Goal: Transaction & Acquisition: Obtain resource

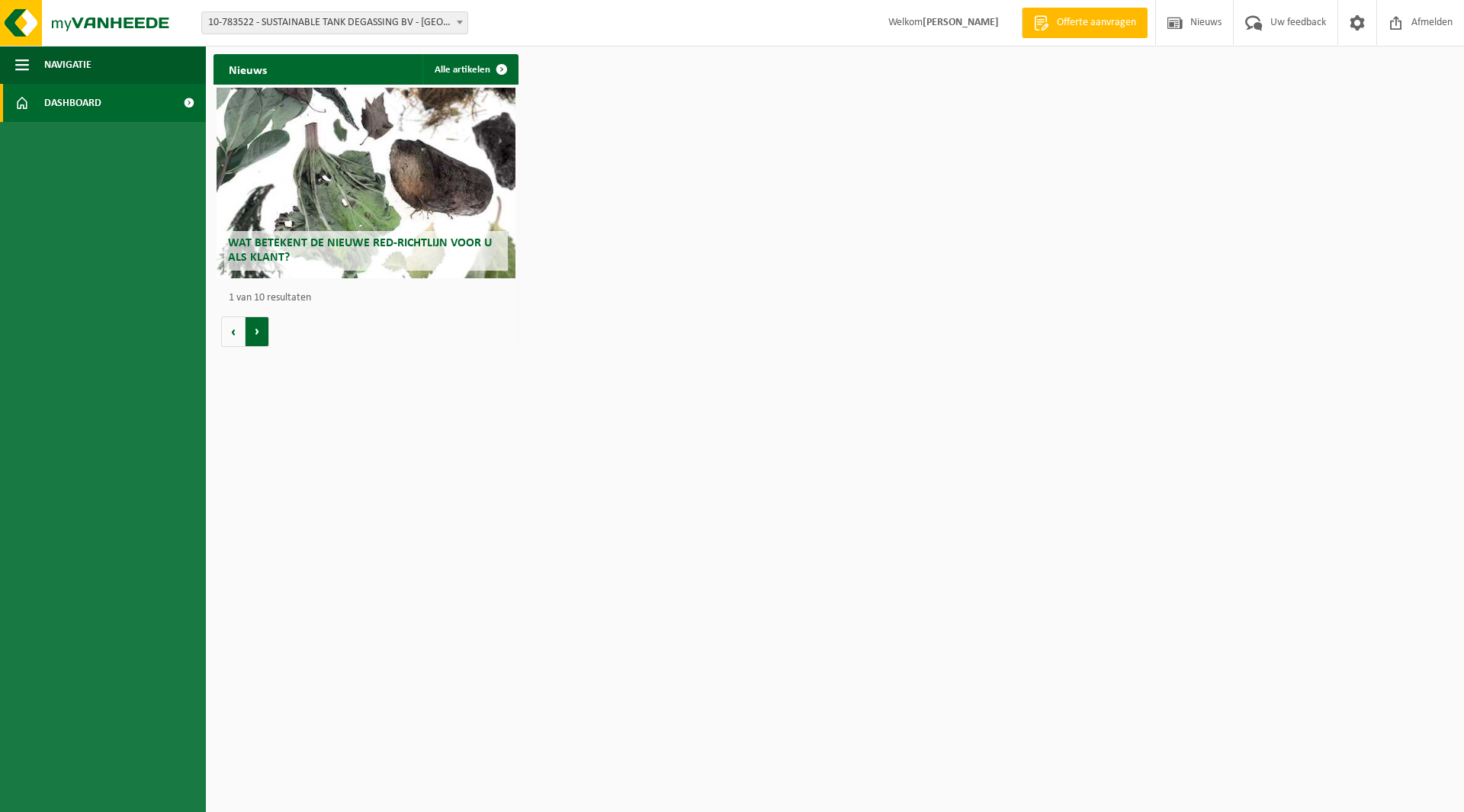
click at [261, 334] on button "Volgende" at bounding box center [257, 331] width 23 height 31
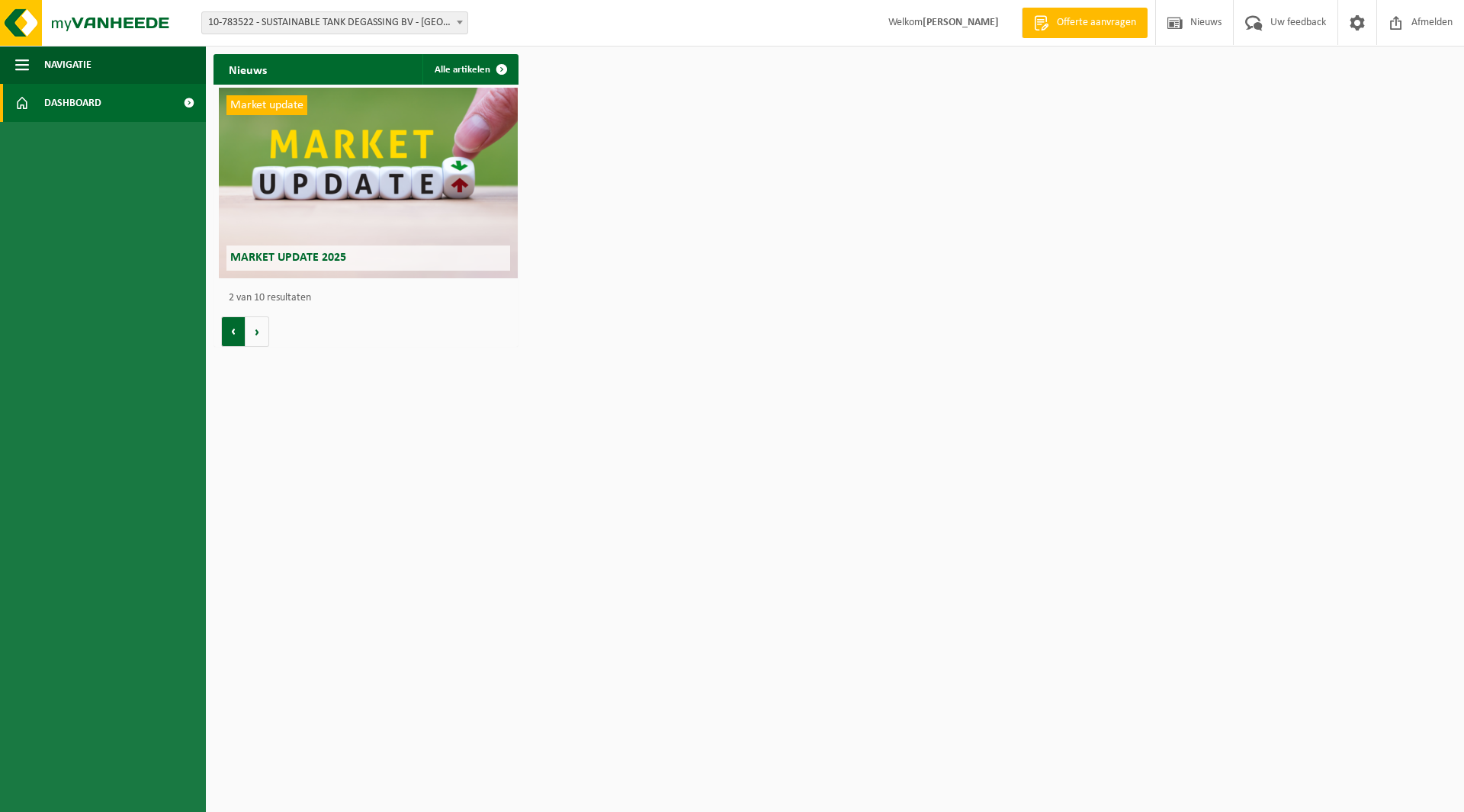
scroll to position [0, 305]
click at [262, 337] on button "Volgende" at bounding box center [257, 331] width 23 height 31
click at [69, 60] on span "Navigatie" at bounding box center [67, 64] width 47 height 38
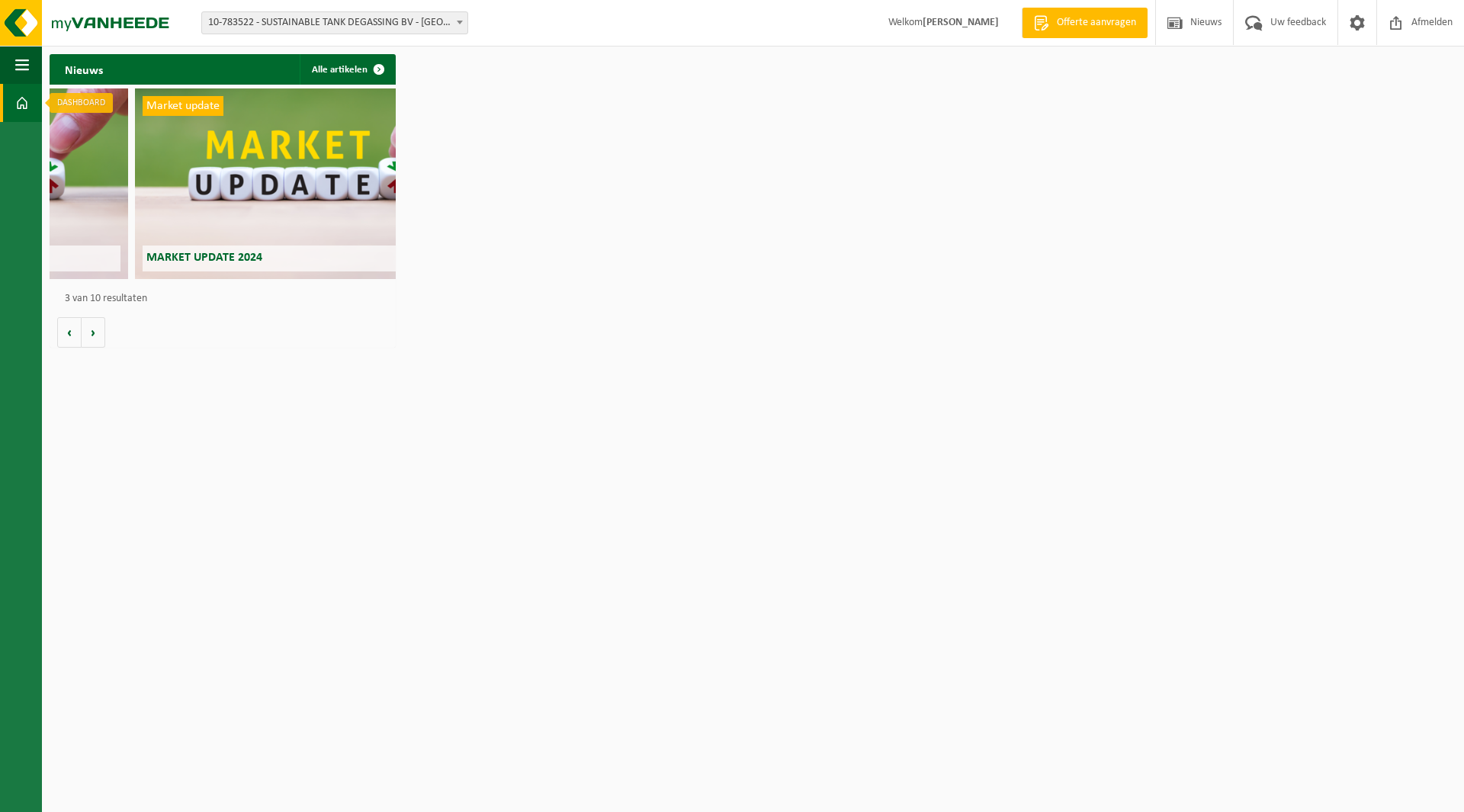
click at [15, 99] on span at bounding box center [22, 103] width 14 height 38
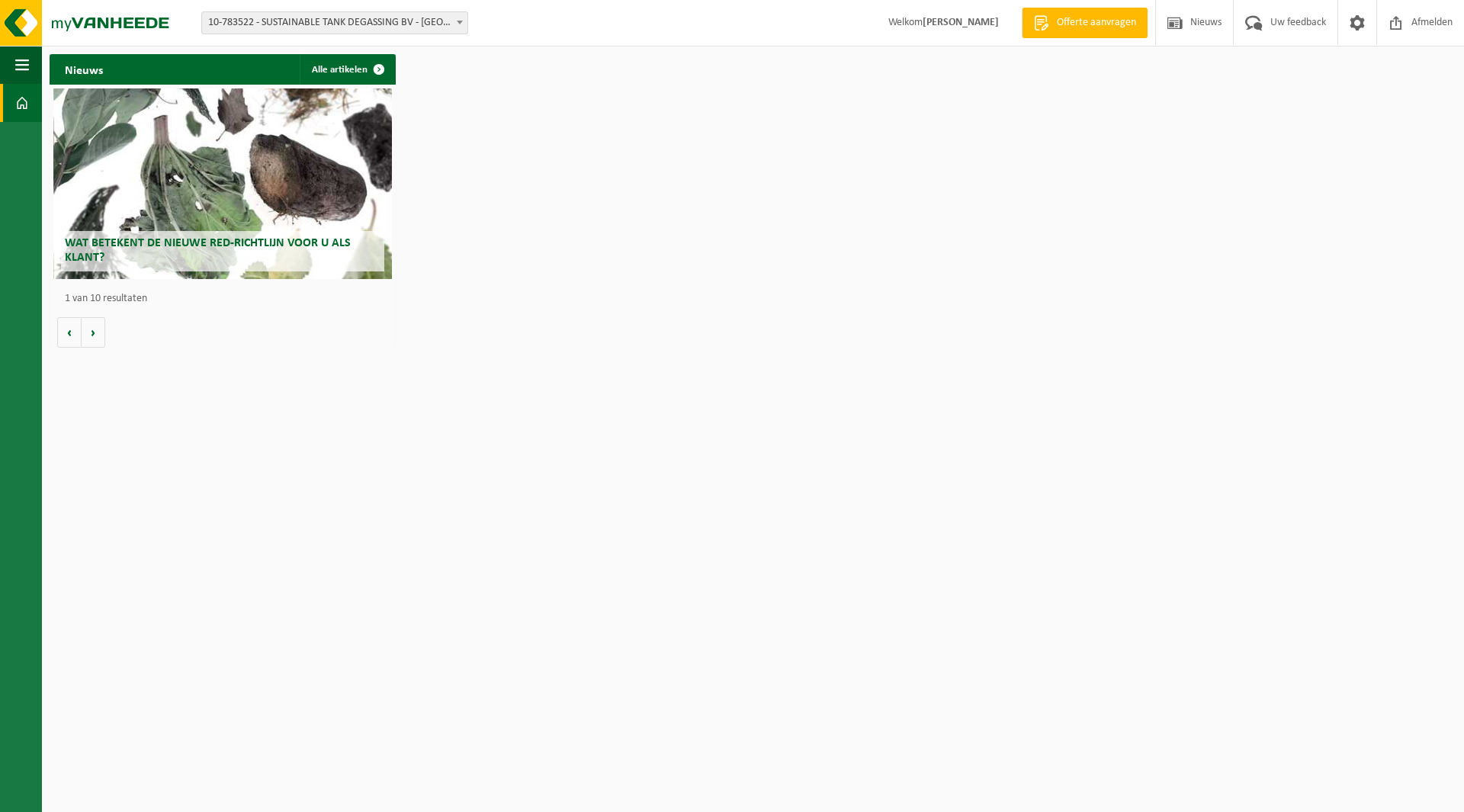
click at [432, 23] on span "10-783522 - SUSTAINABLE TANK DEGASSING BV - [GEOGRAPHIC_DATA]" at bounding box center [334, 23] width 266 height 21
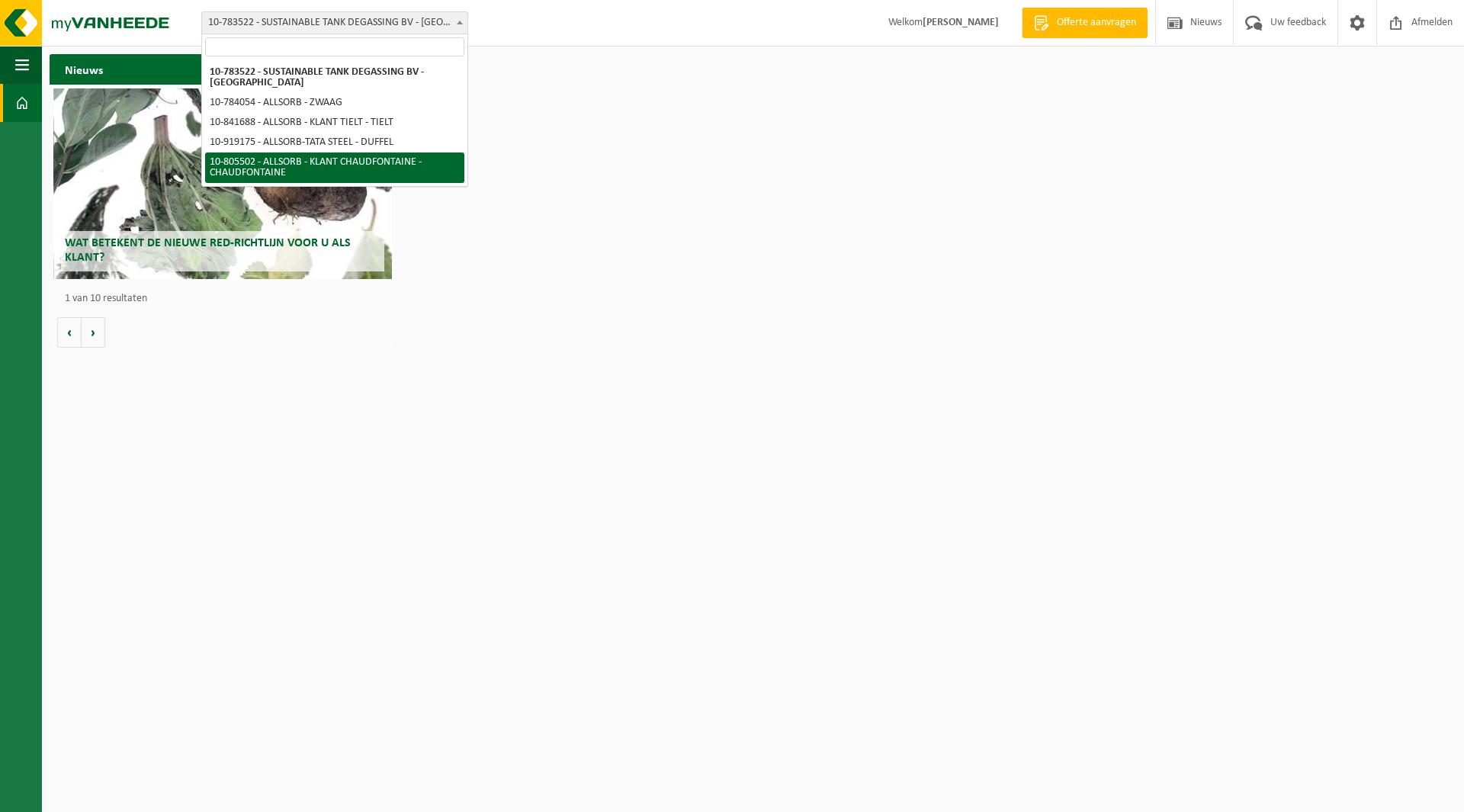
click at [665, 297] on div "Nieuws Alle artikelen Wat betekent de nieuwe RED-richtlijn voor u als klant? Ma…" at bounding box center [753, 200] width 1415 height 309
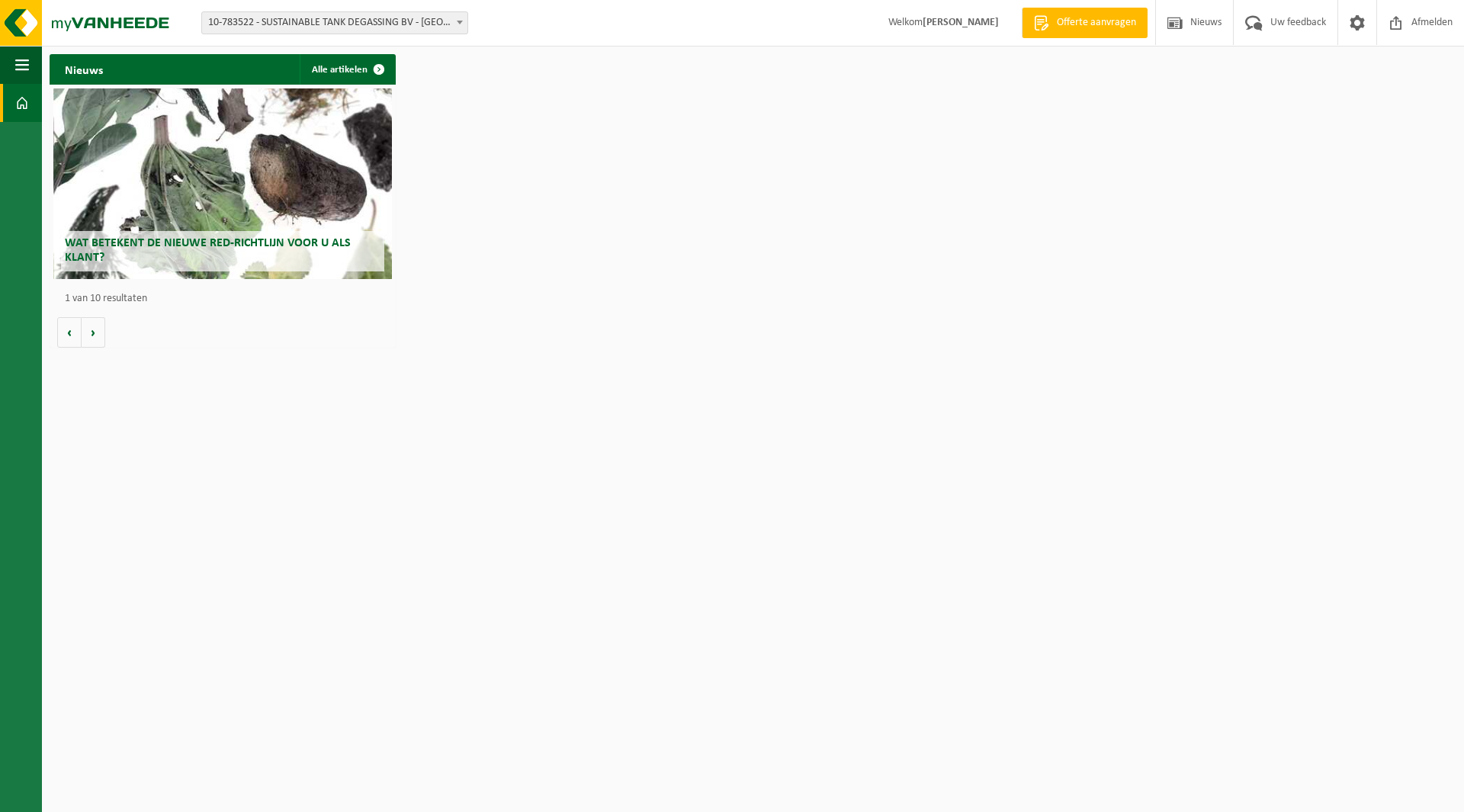
click at [1101, 30] on span "Offerte aanvragen" at bounding box center [1096, 22] width 87 height 15
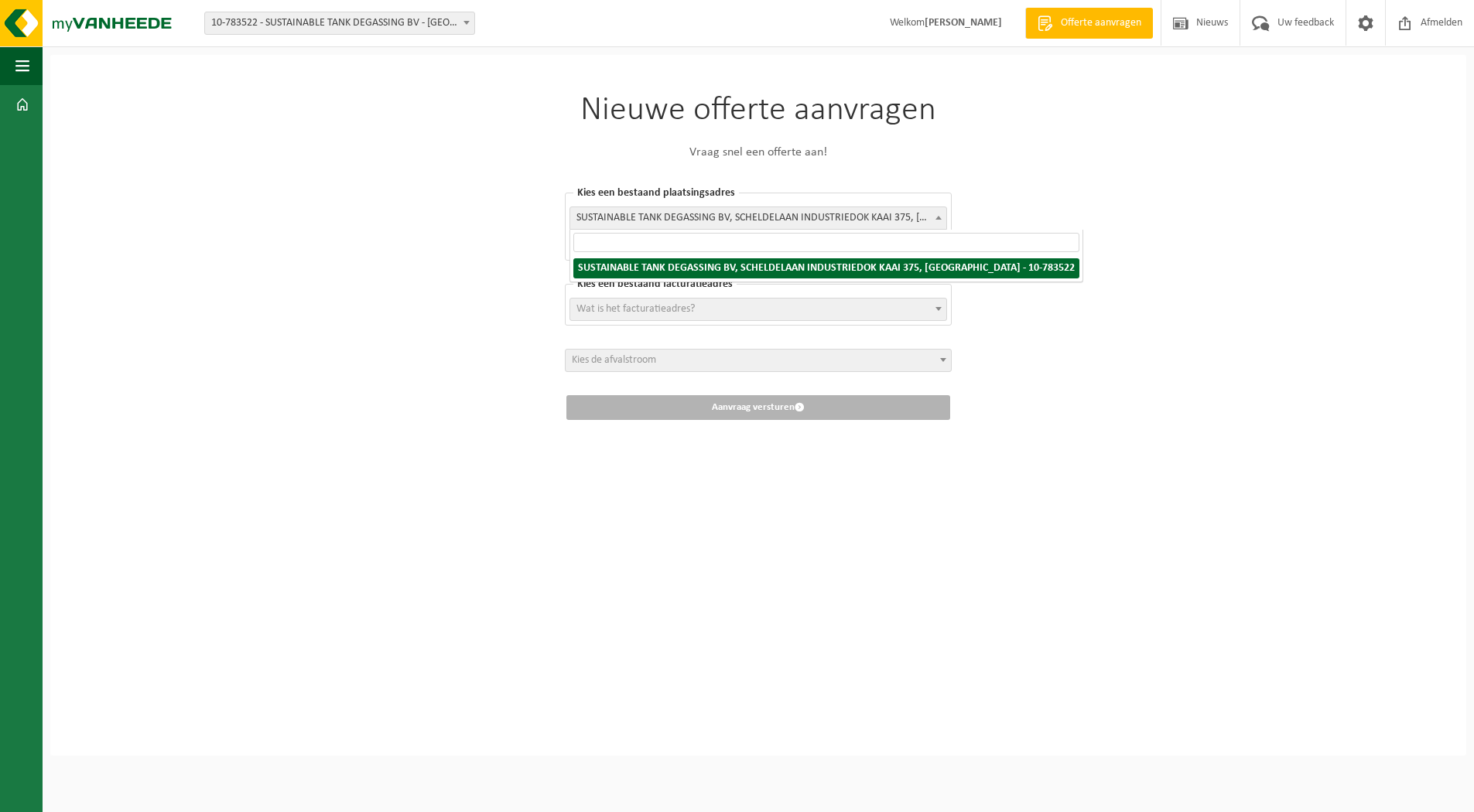
click at [937, 218] on b at bounding box center [938, 218] width 6 height 4
drag, startPoint x: 1159, startPoint y: 217, endPoint x: 1100, endPoint y: 222, distance: 59.2
click at [1158, 217] on div "Nieuwe offerte aanvragen Vraag snel een offerte aan! [GEOGRAPHIC_DATA] een best…" at bounding box center [758, 405] width 1416 height 701
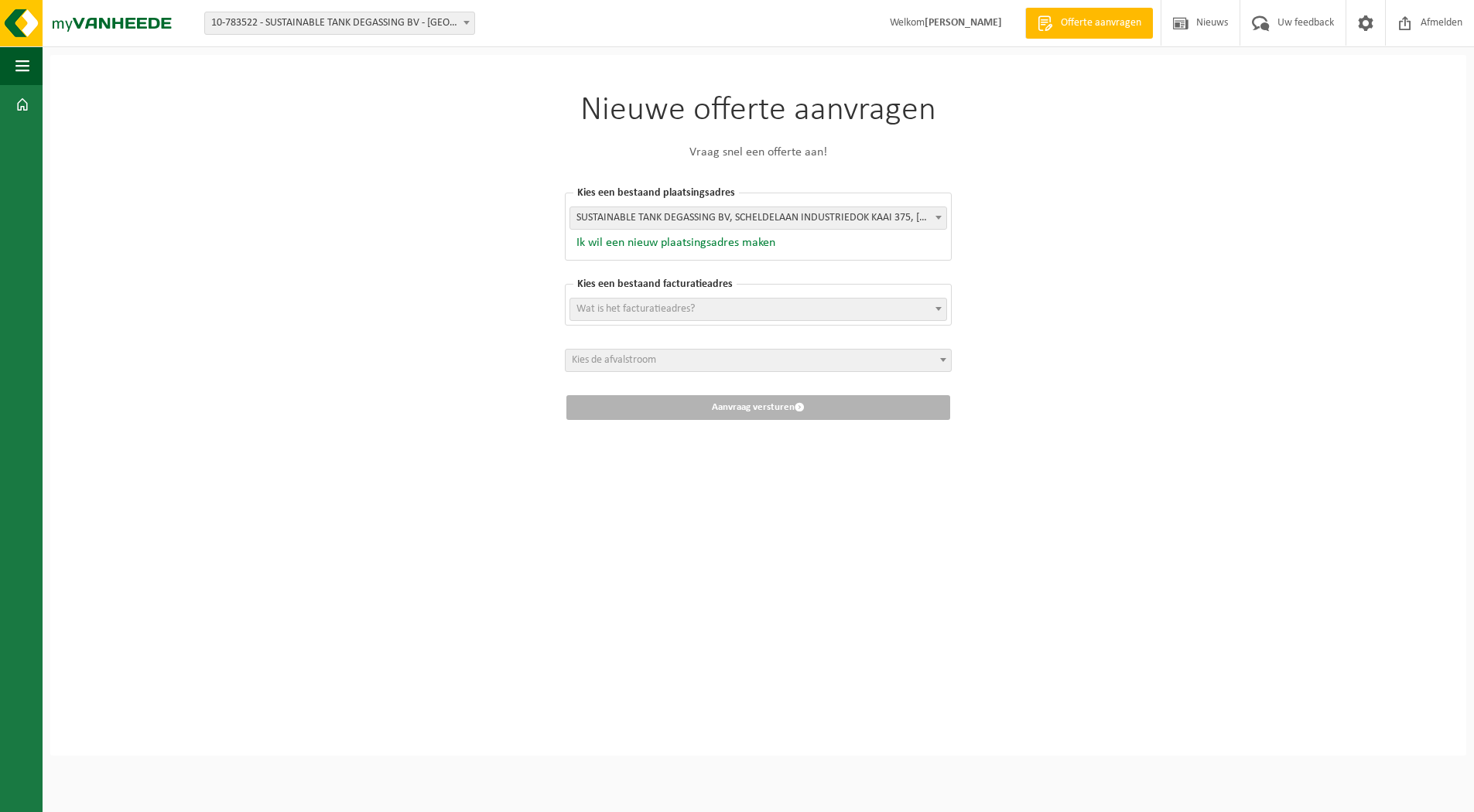
click at [685, 244] on button "Ik wil een nieuw plaatsingsadres maken" at bounding box center [672, 242] width 206 height 15
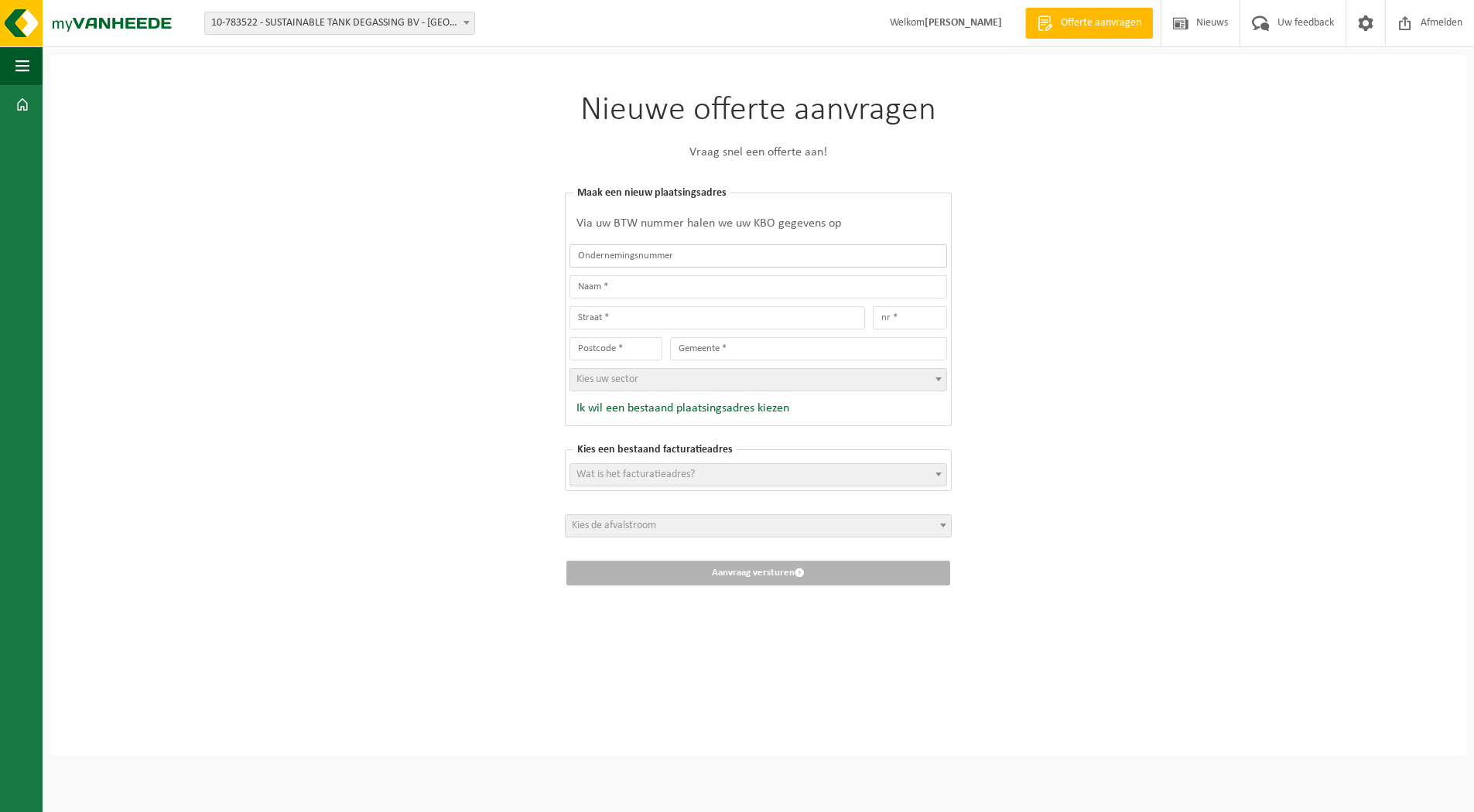
click at [696, 260] on input "text" at bounding box center [758, 256] width 377 height 23
click at [684, 469] on span "Wat is het facturatieadres?" at bounding box center [635, 474] width 118 height 12
drag, startPoint x: 661, startPoint y: 521, endPoint x: 861, endPoint y: 493, distance: 202.0
click at [683, 515] on li "Geen resultaten gevonden…" at bounding box center [757, 524] width 369 height 20
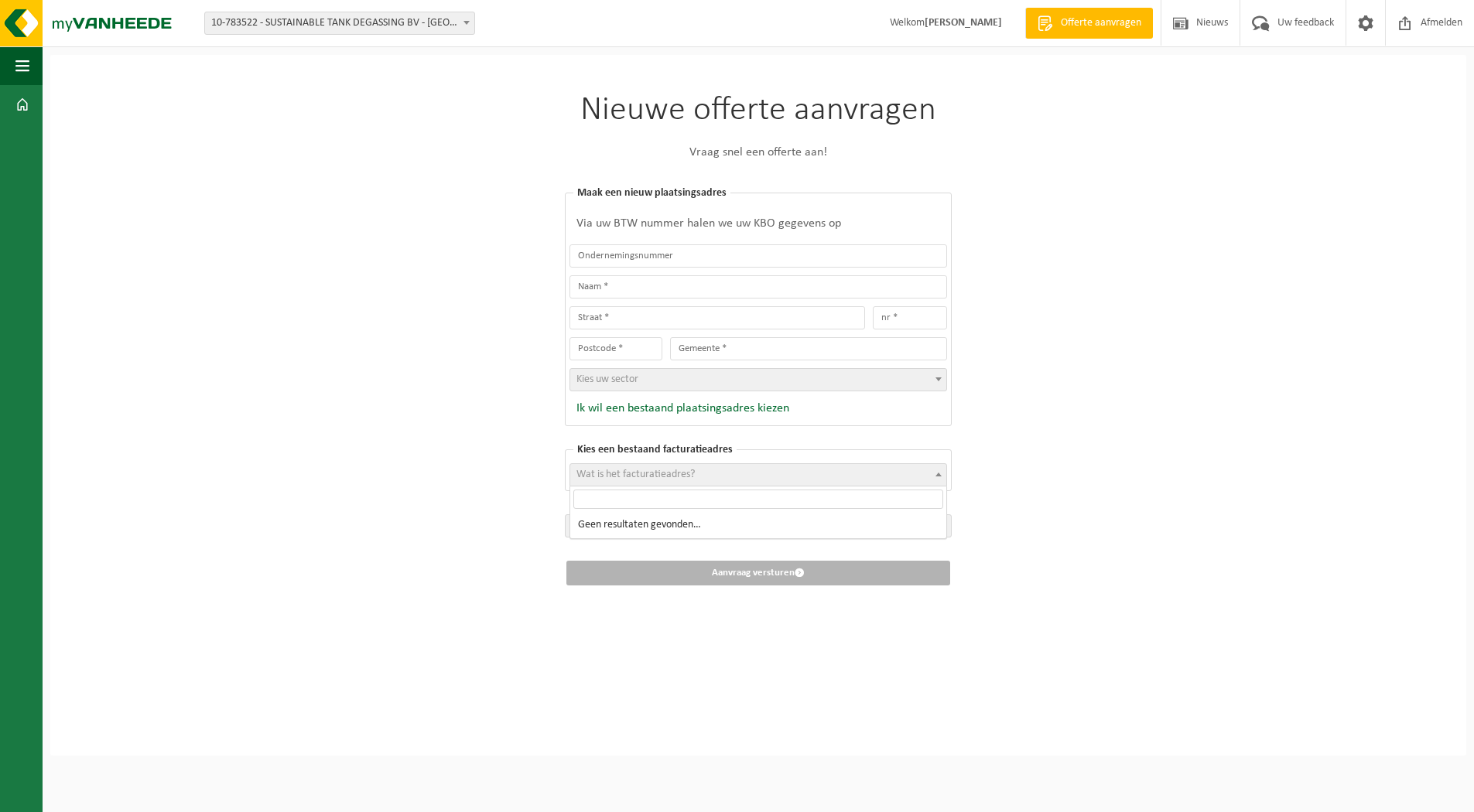
click at [1033, 454] on div "Nieuwe offerte aanvragen Vraag snel een offerte aan! Kies een bestaand plaatsin…" at bounding box center [758, 405] width 1416 height 701
click at [827, 515] on span "Kies de afvalstroom" at bounding box center [758, 525] width 385 height 21
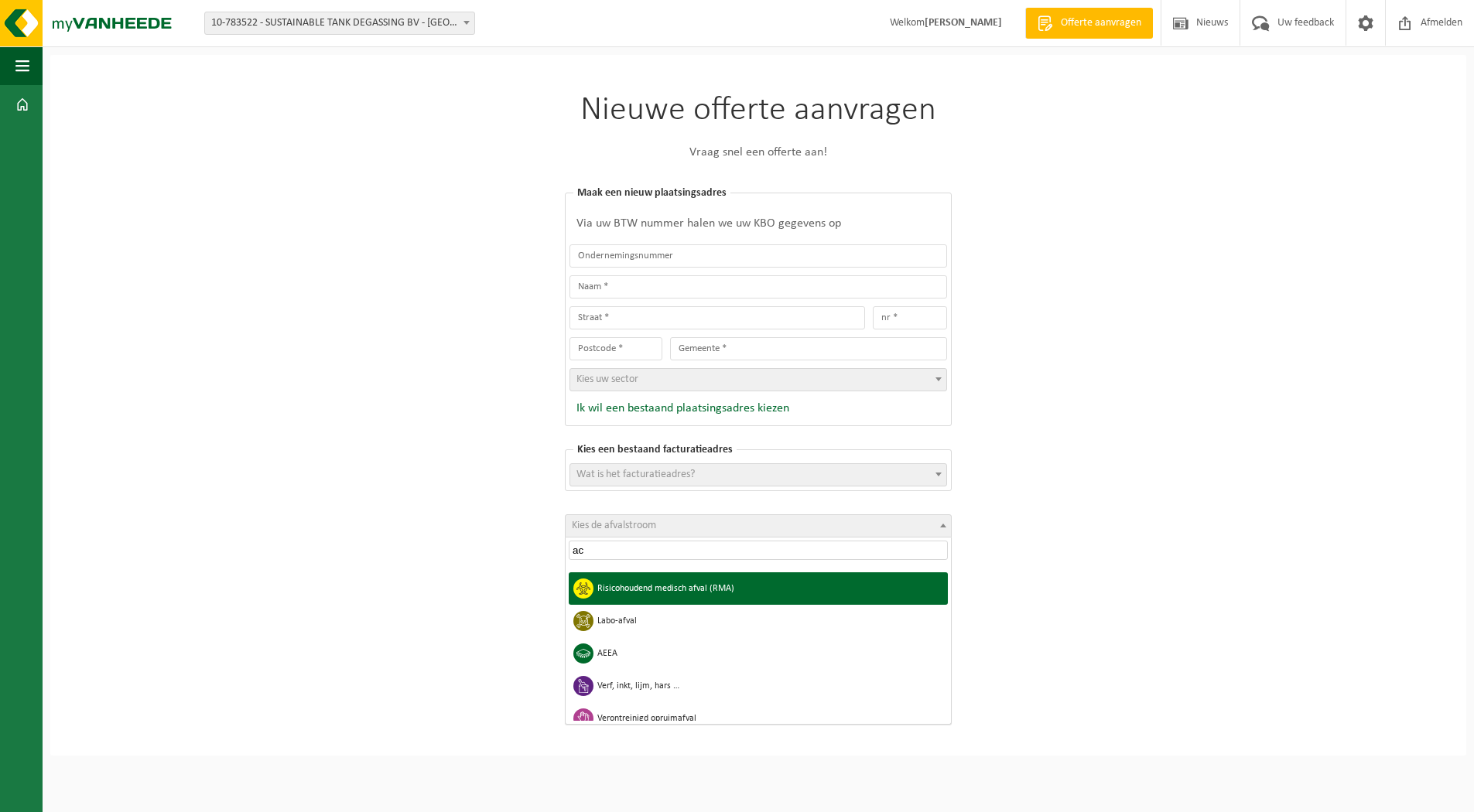
scroll to position [0, 0]
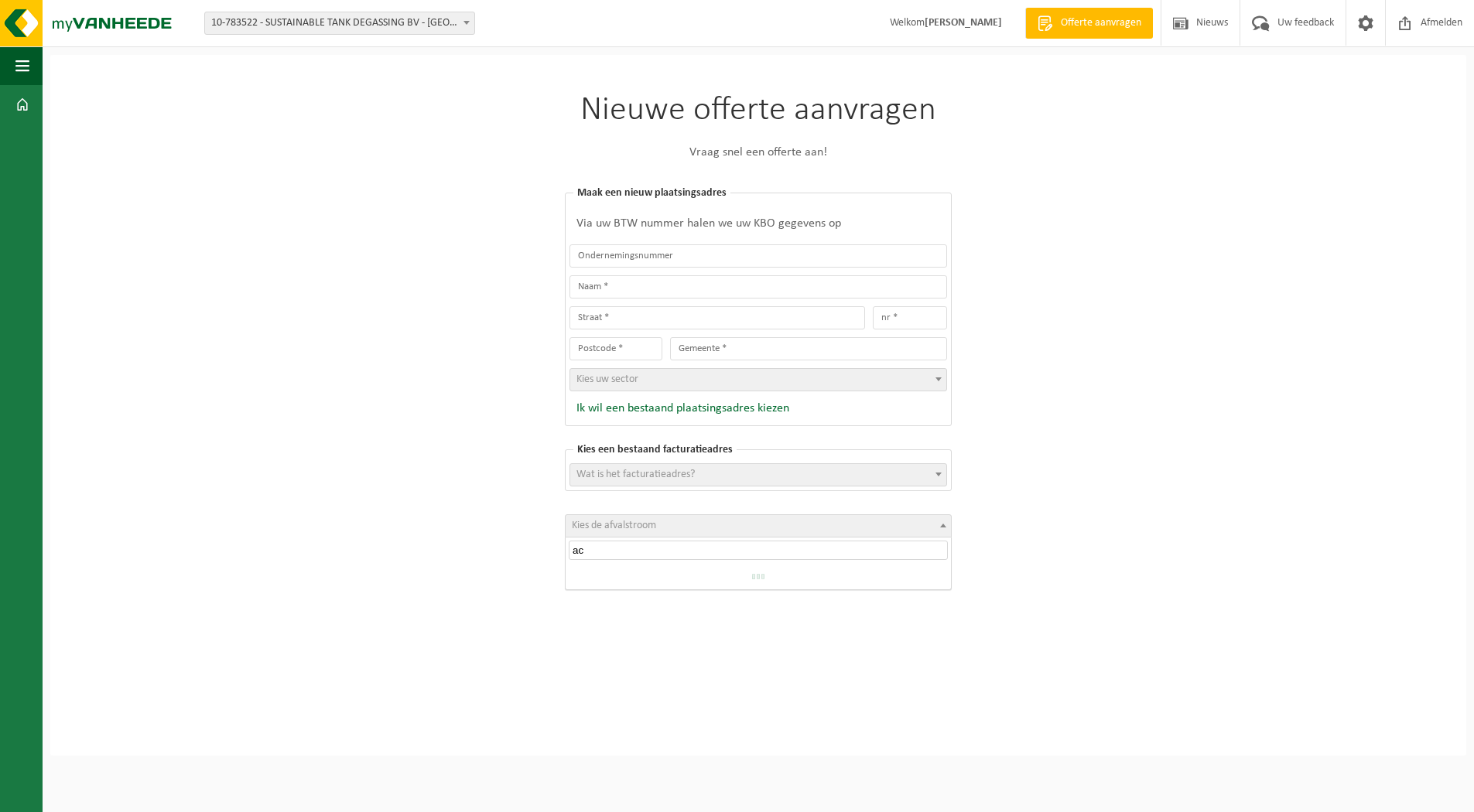
type input "a"
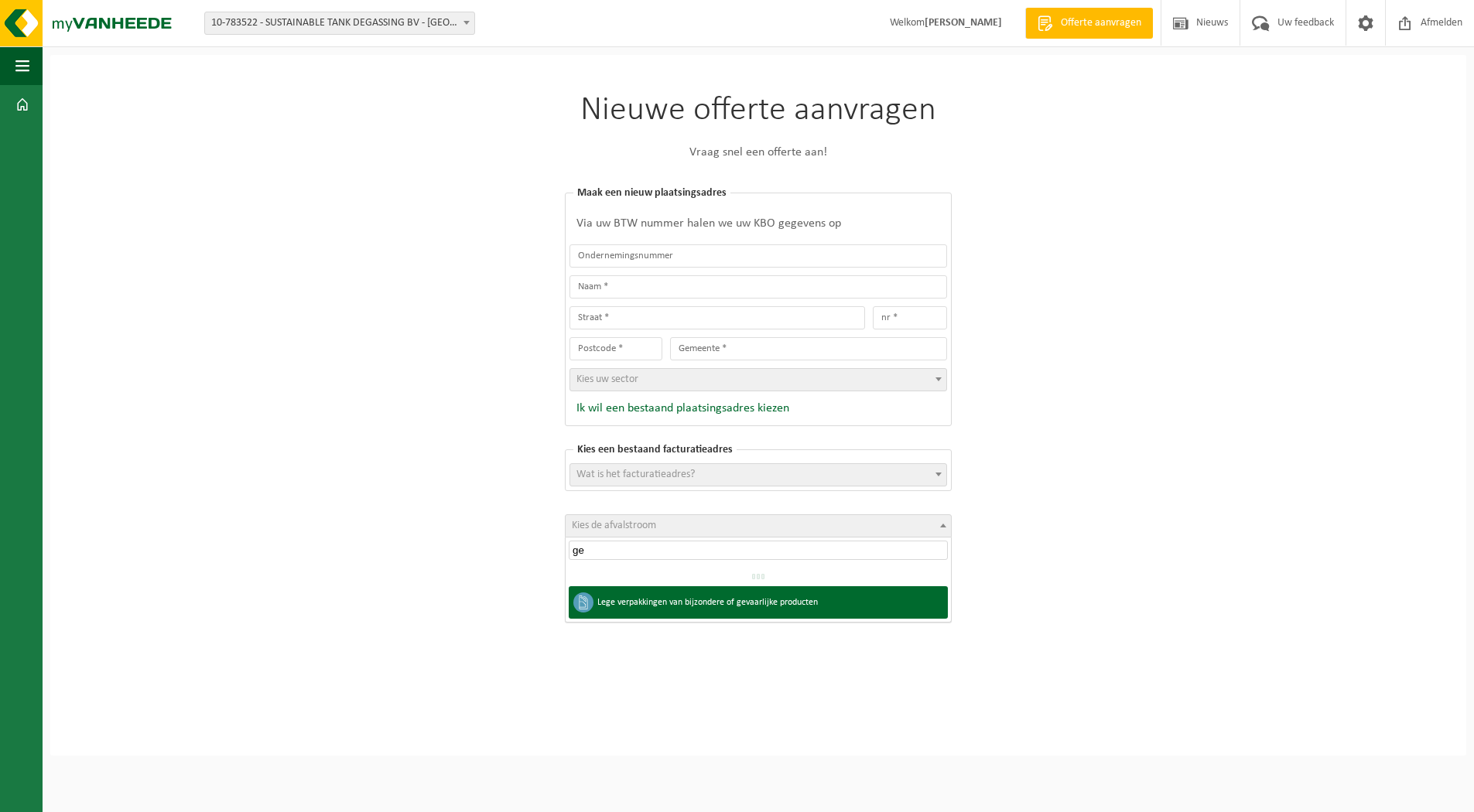
type input "g"
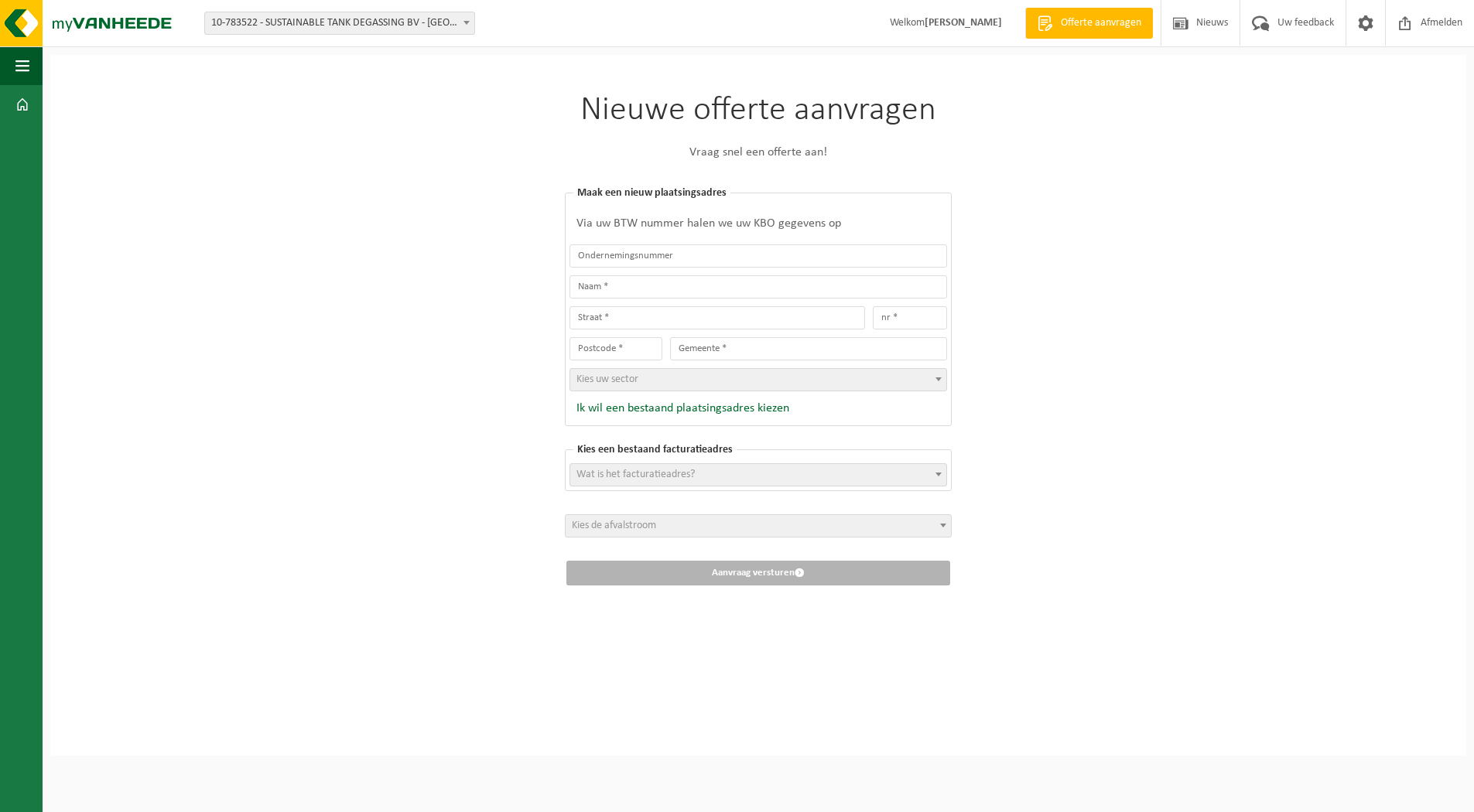
click at [905, 27] on span "Welkom [PERSON_NAME]" at bounding box center [946, 22] width 143 height 45
click at [1356, 21] on span at bounding box center [1365, 22] width 23 height 45
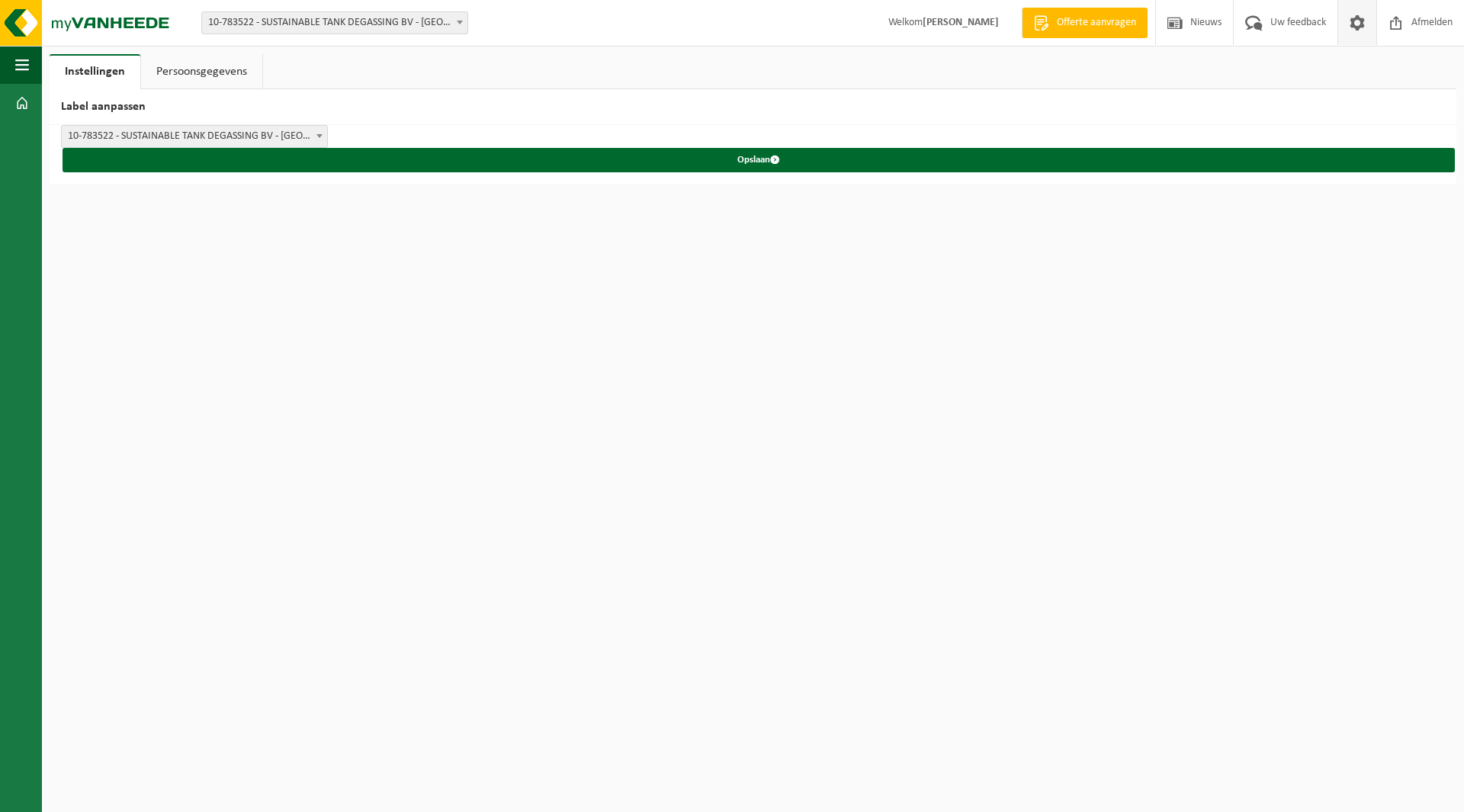
click at [180, 66] on link "Persoonsgegevens" at bounding box center [201, 71] width 121 height 35
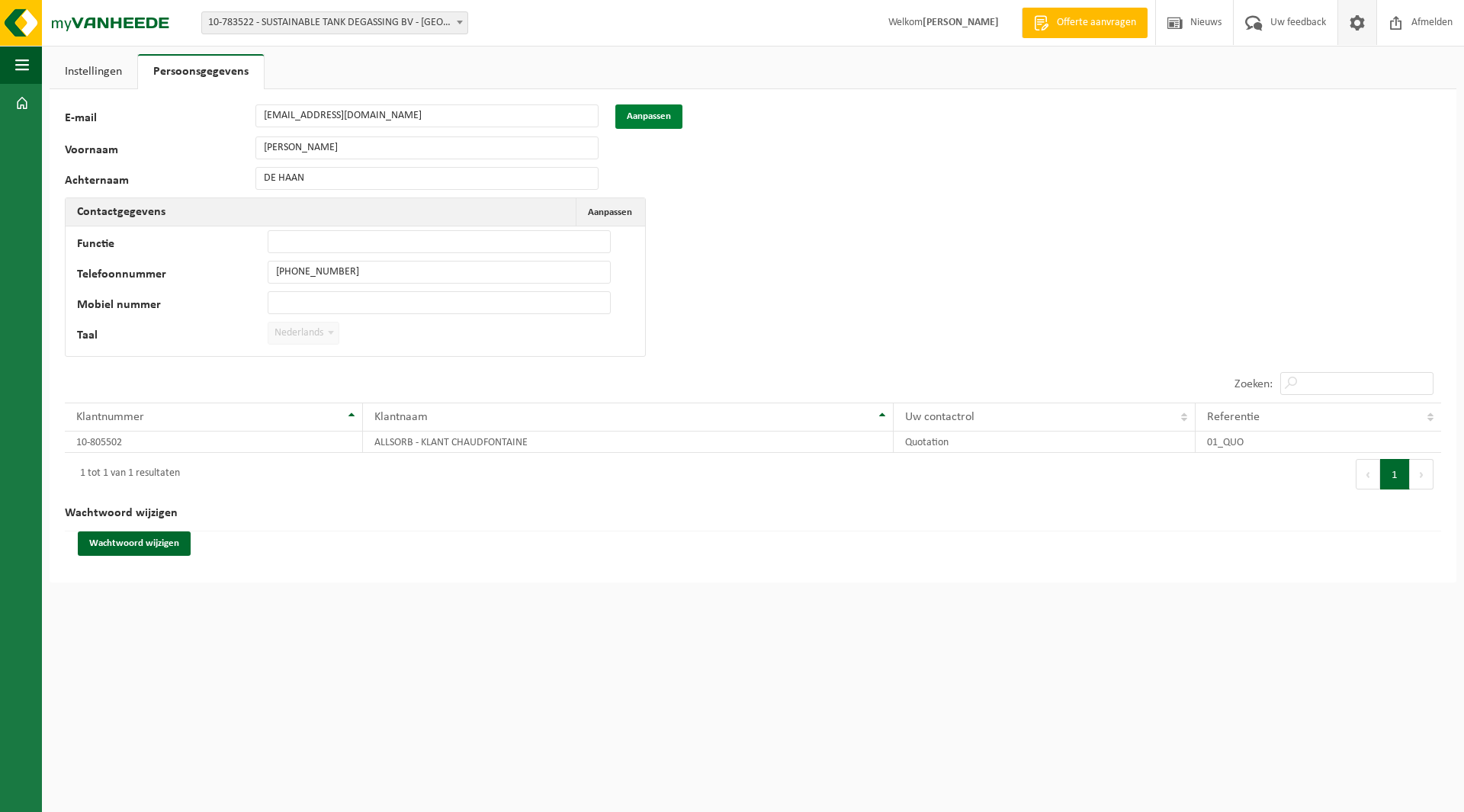
click at [649, 121] on button "Aanpassen" at bounding box center [649, 116] width 67 height 24
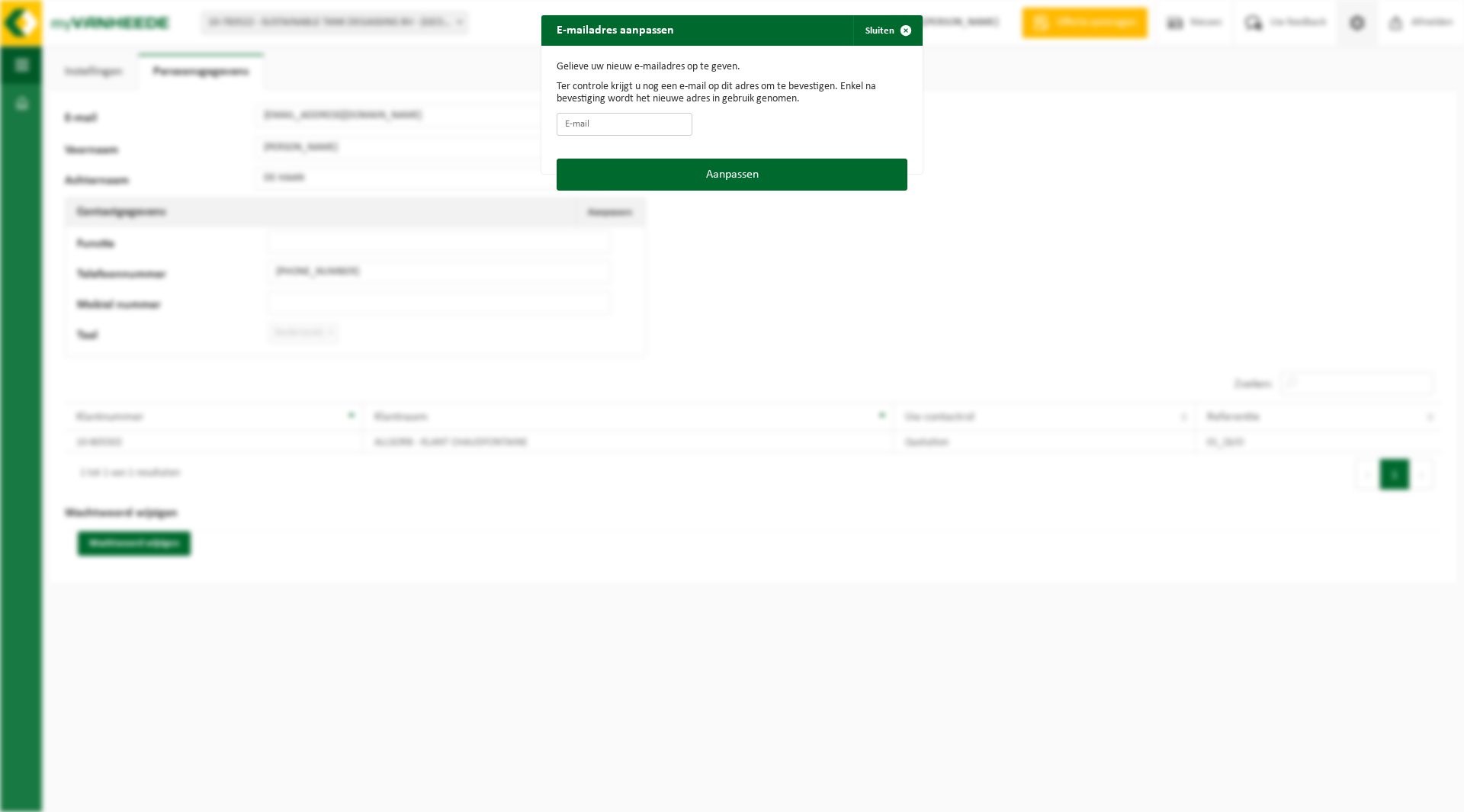
click at [623, 119] on input "E-mail" at bounding box center [624, 124] width 136 height 23
type input "jdehaan@allsorb.com"
drag, startPoint x: 681, startPoint y: 179, endPoint x: 1039, endPoint y: 117, distance: 363.3
click at [1048, 143] on div "E-mailadres aanpassen Sluiten Gelieve uw nieuw e-mailadres op te geven. Ter con…" at bounding box center [732, 406] width 1464 height 812
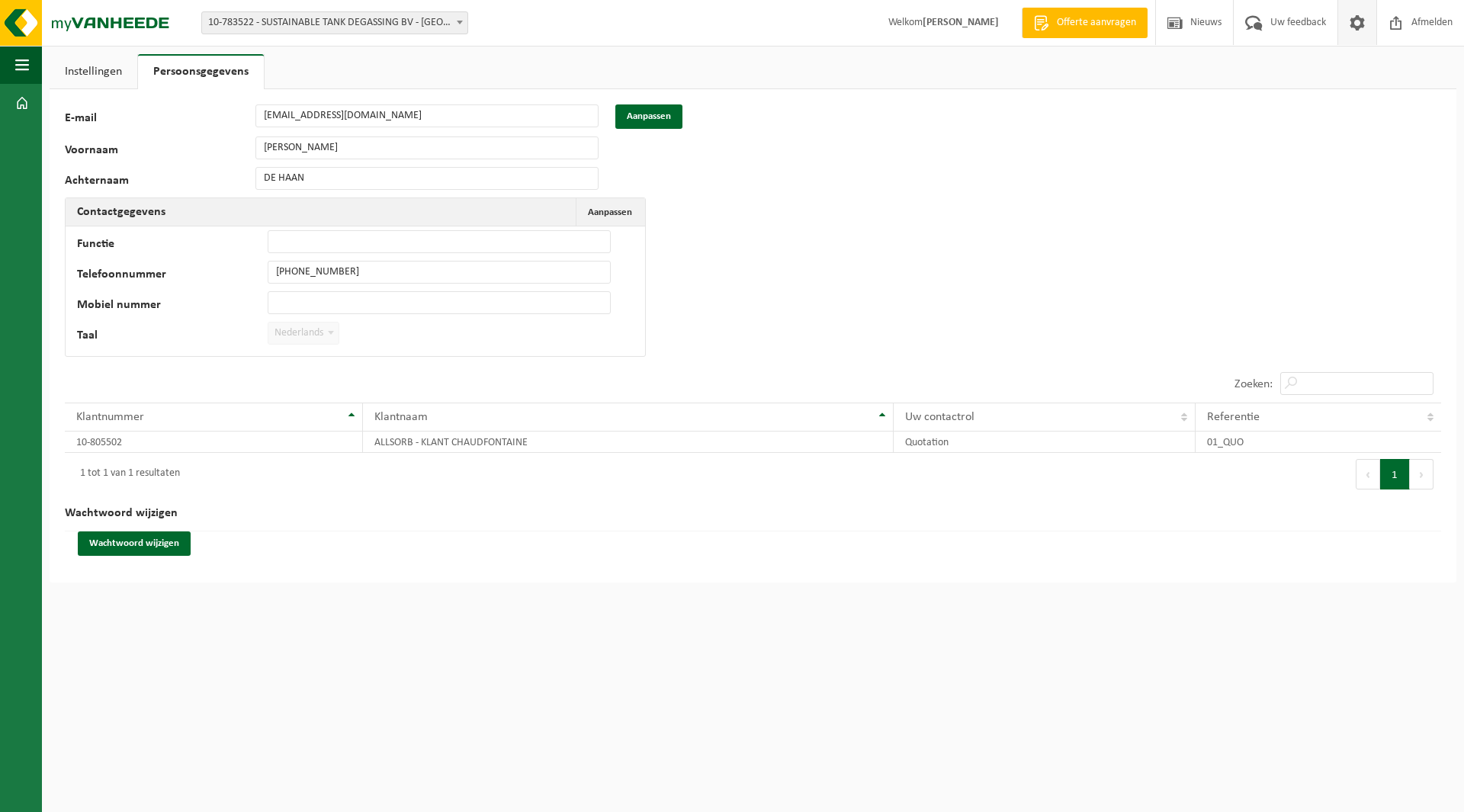
drag, startPoint x: 790, startPoint y: 244, endPoint x: 454, endPoint y: 185, distance: 341.1
click at [790, 243] on div "40332 E-mail jdehaan@allsorb.com Aanpassen Voornaam JAN-JAAP Achternaam DE HAAN…" at bounding box center [753, 336] width 1407 height 493
click at [631, 210] on span "Aanpassen" at bounding box center [610, 212] width 44 height 10
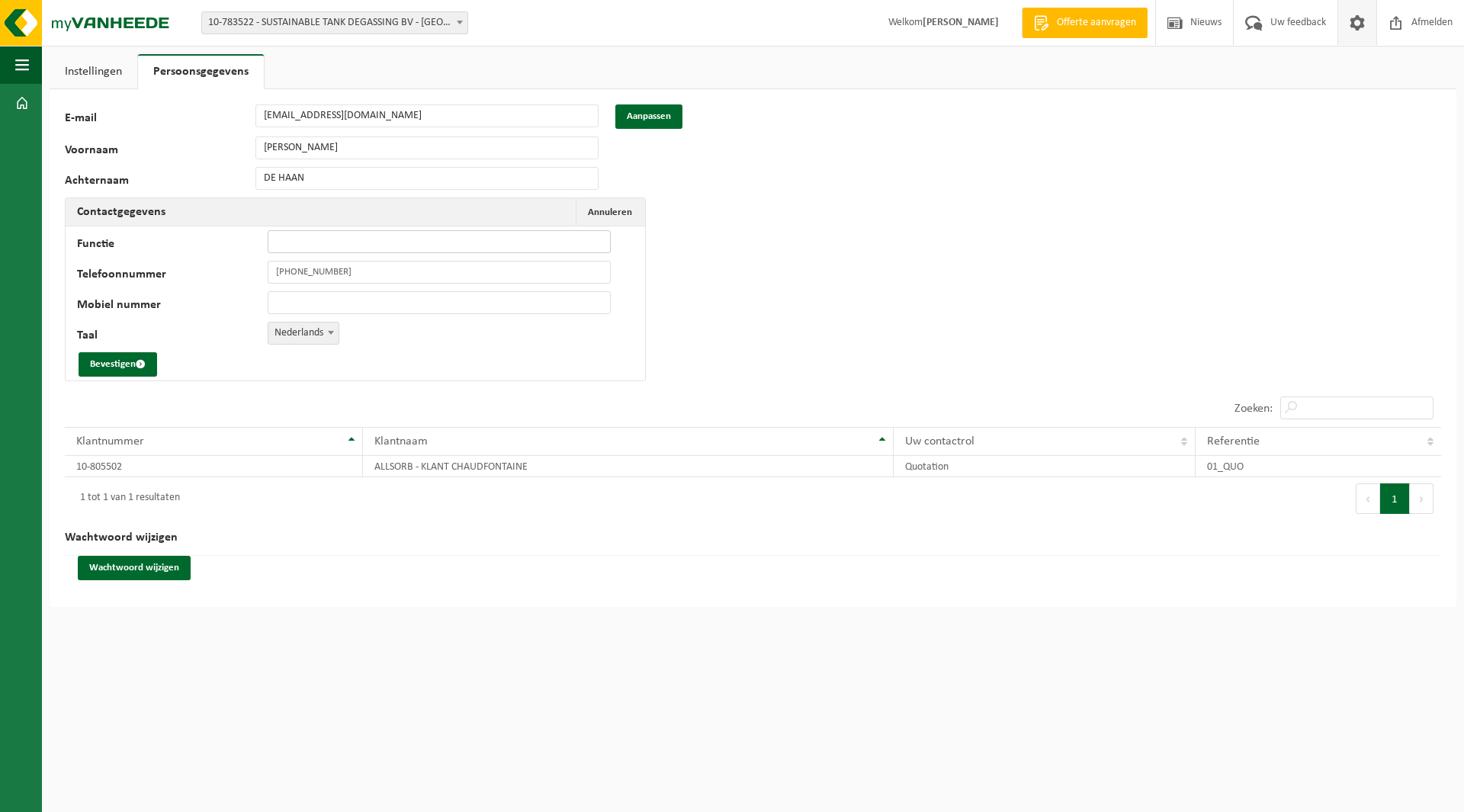
click at [313, 244] on input "Functie" at bounding box center [439, 241] width 343 height 23
click at [309, 245] on input "Operatioeel manager" at bounding box center [439, 241] width 343 height 23
type input "Operationeel manager"
click at [367, 270] on input "+31 229 263 004" at bounding box center [439, 272] width 343 height 23
type input "+31 229 222 135"
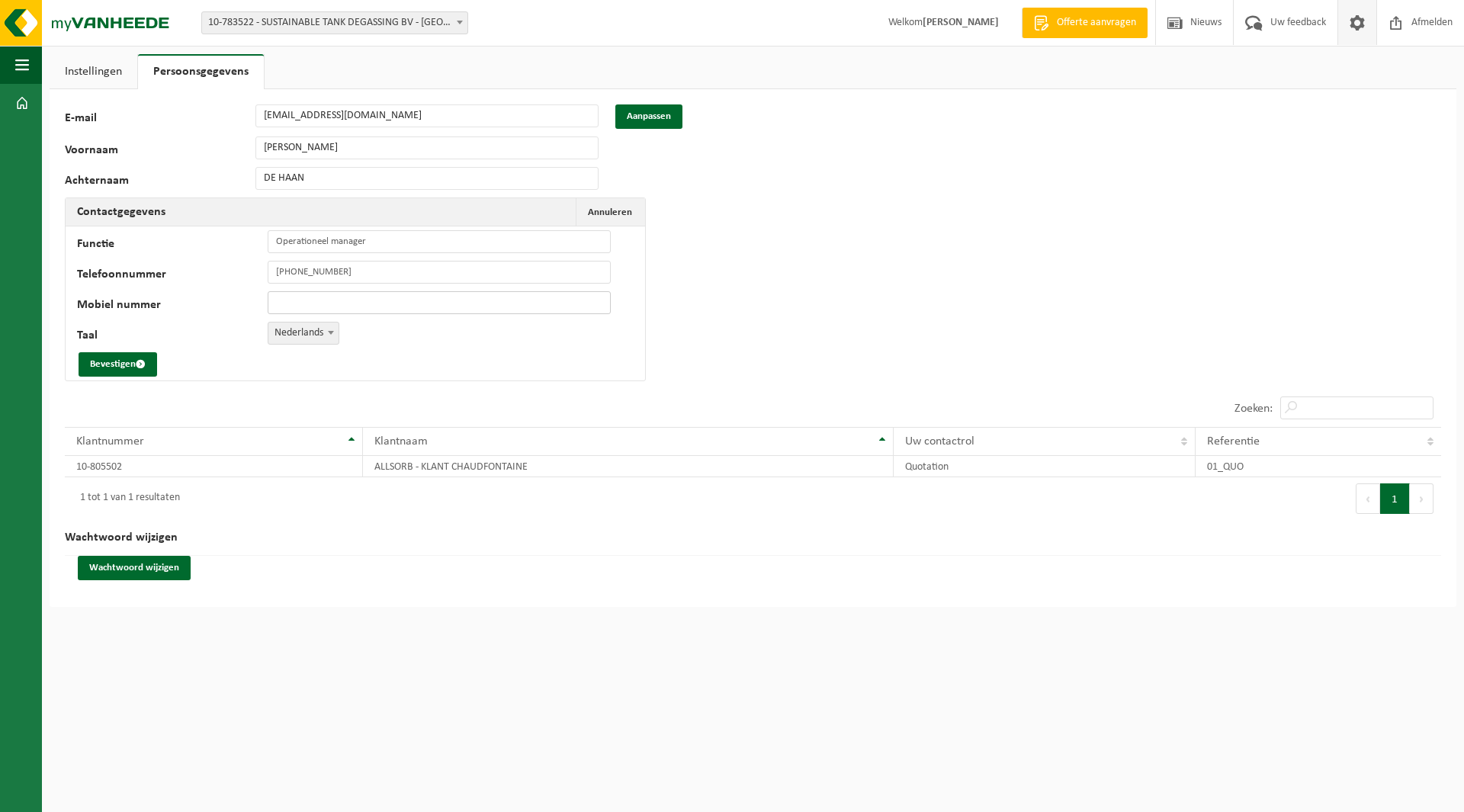
click at [342, 302] on input "Mobiel nummer" at bounding box center [439, 302] width 343 height 23
click at [113, 364] on button "Bevestigen" at bounding box center [117, 364] width 78 height 24
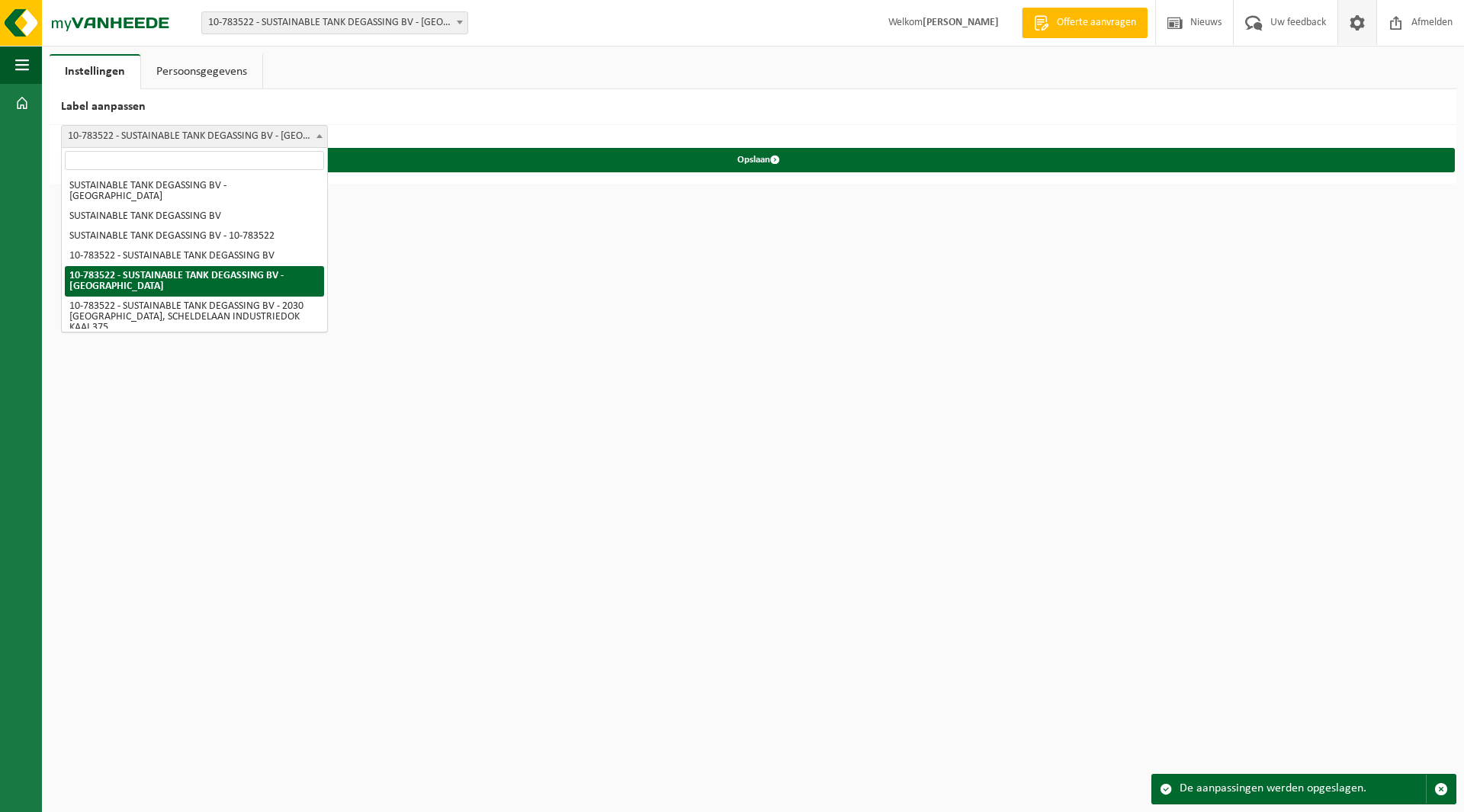
click at [161, 132] on span "10-783522 - SUSTAINABLE TANK DEGASSING BV - [GEOGRAPHIC_DATA]" at bounding box center [194, 136] width 266 height 21
click at [196, 77] on link "Persoonsgegevens" at bounding box center [201, 71] width 121 height 35
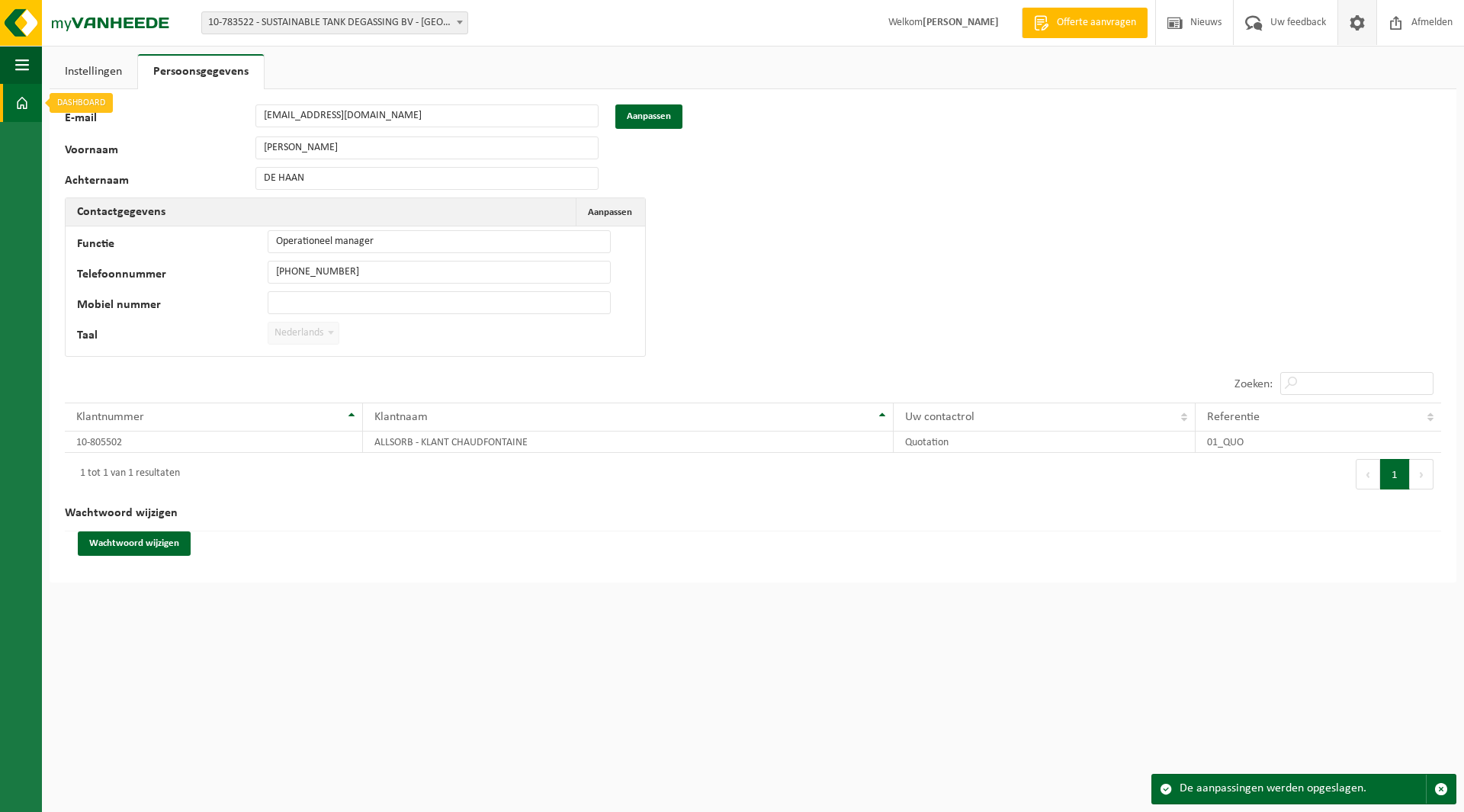
click at [22, 105] on span at bounding box center [22, 103] width 14 height 38
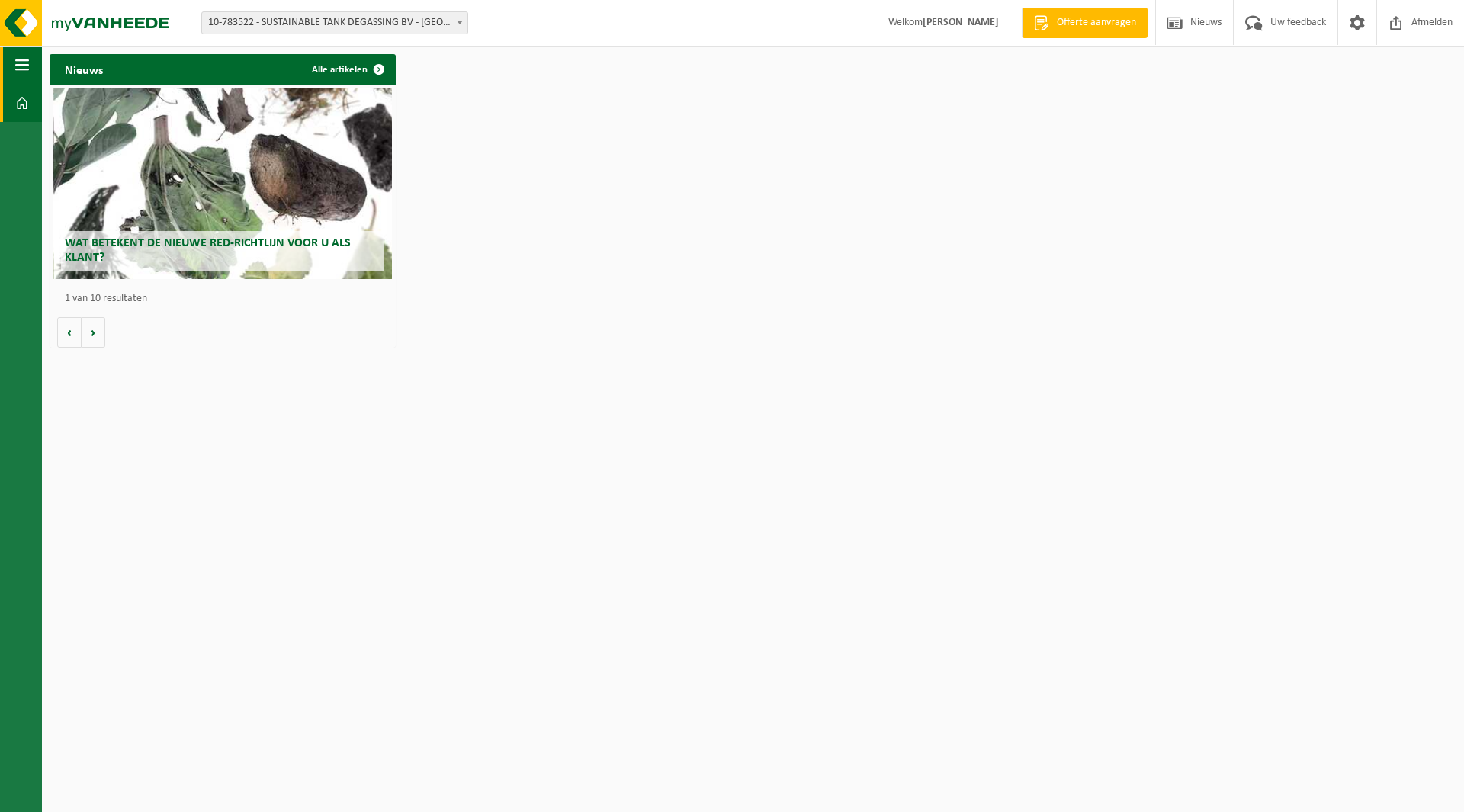
click at [5, 62] on button "Navigatie" at bounding box center [21, 64] width 42 height 38
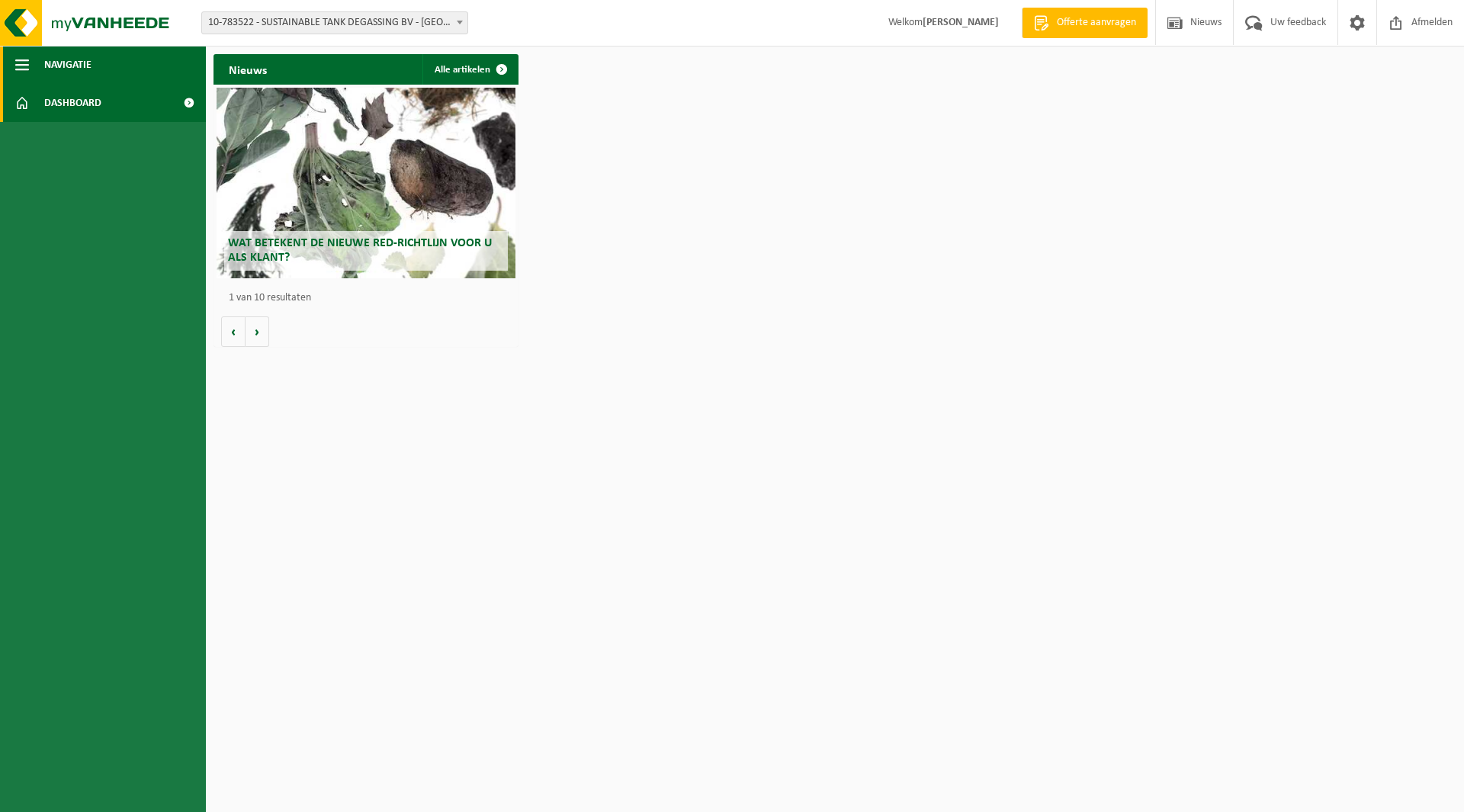
click at [14, 62] on button "Navigatie" at bounding box center [103, 64] width 206 height 38
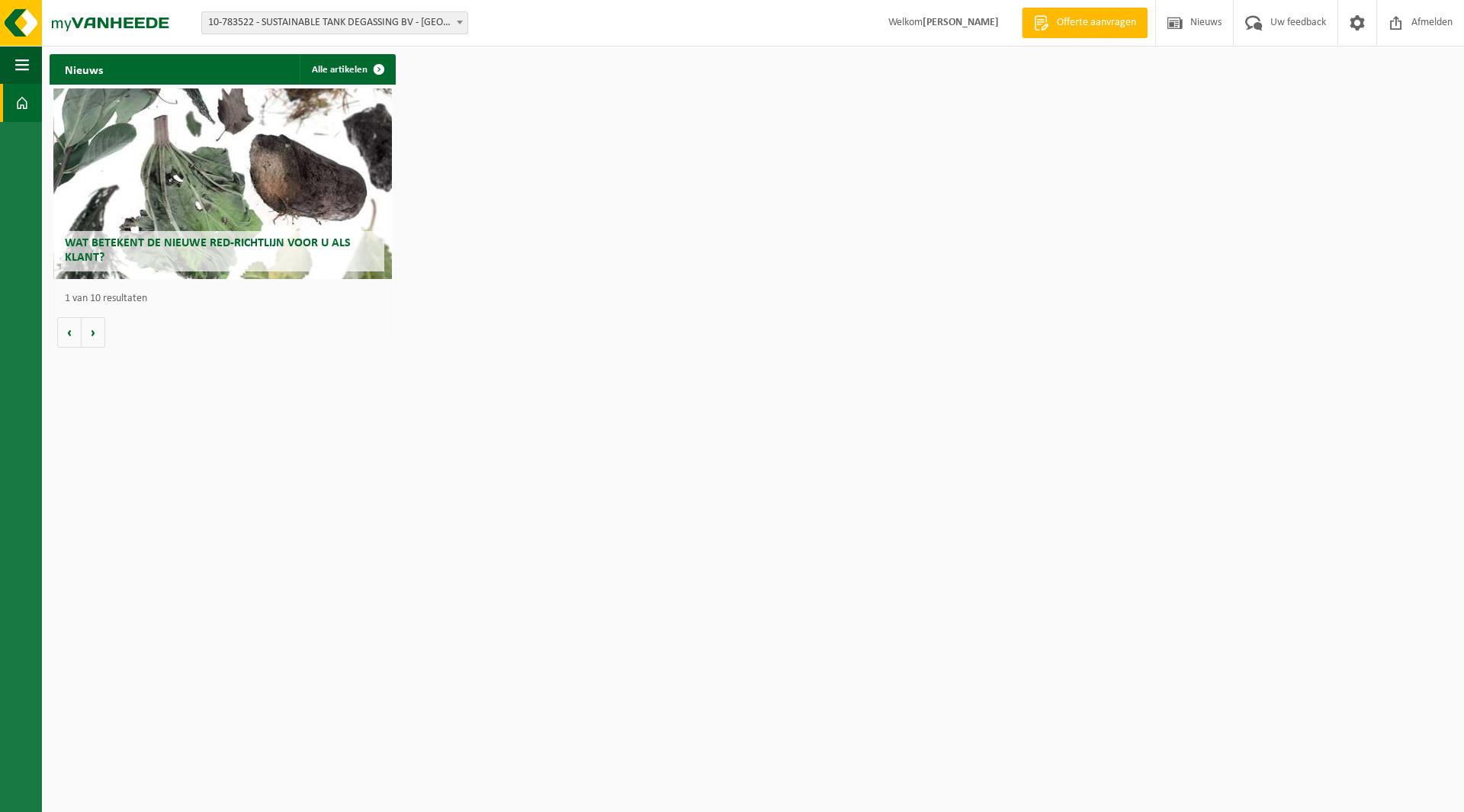
drag, startPoint x: 909, startPoint y: 20, endPoint x: 941, endPoint y: 18, distance: 32.1
click at [912, 21] on span "Welkom [PERSON_NAME]" at bounding box center [944, 22] width 141 height 45
click at [968, 15] on span "Welkom [PERSON_NAME]" at bounding box center [944, 22] width 141 height 45
click at [1352, 17] on span at bounding box center [1357, 22] width 23 height 45
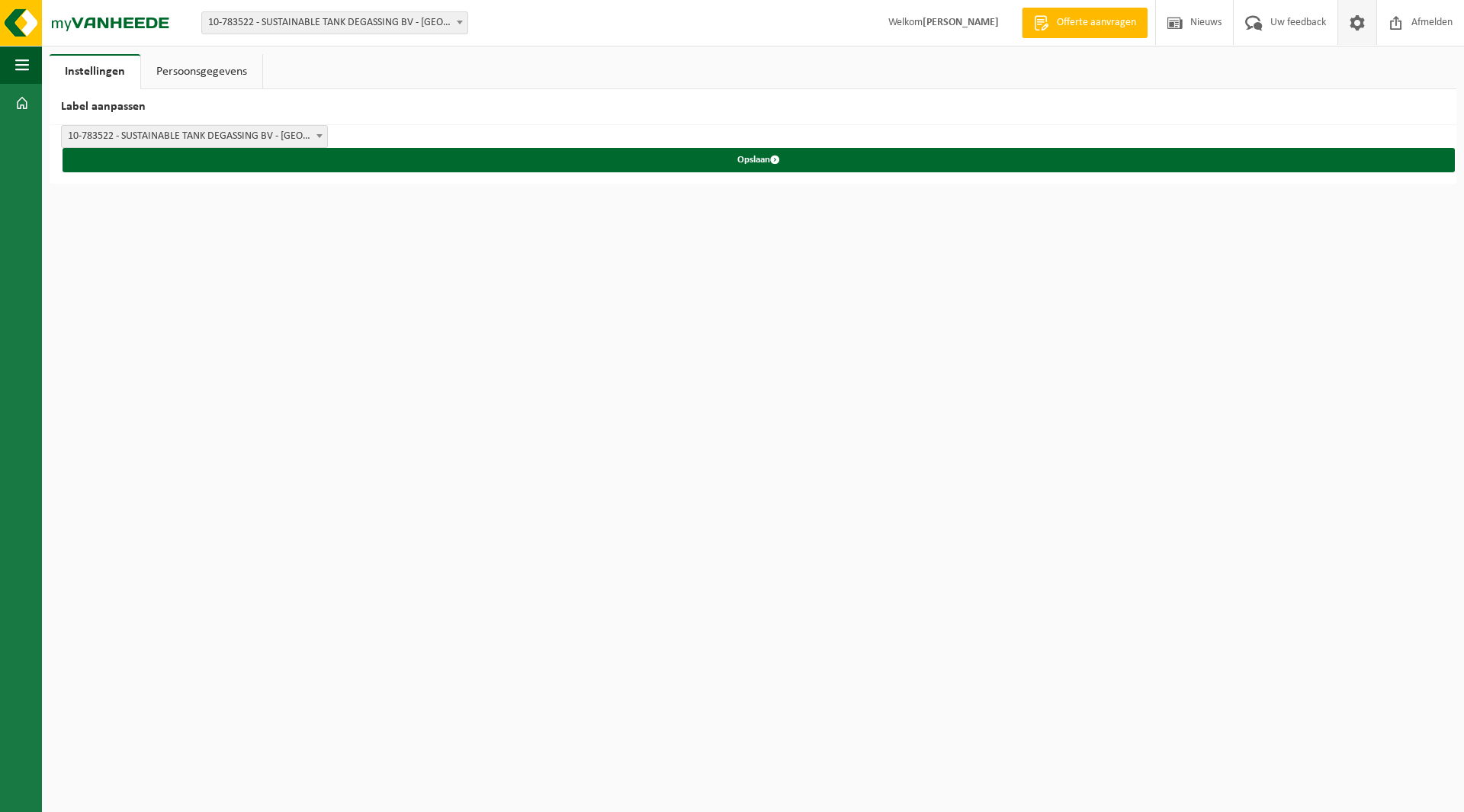
click at [186, 72] on link "Persoonsgegevens" at bounding box center [201, 71] width 121 height 35
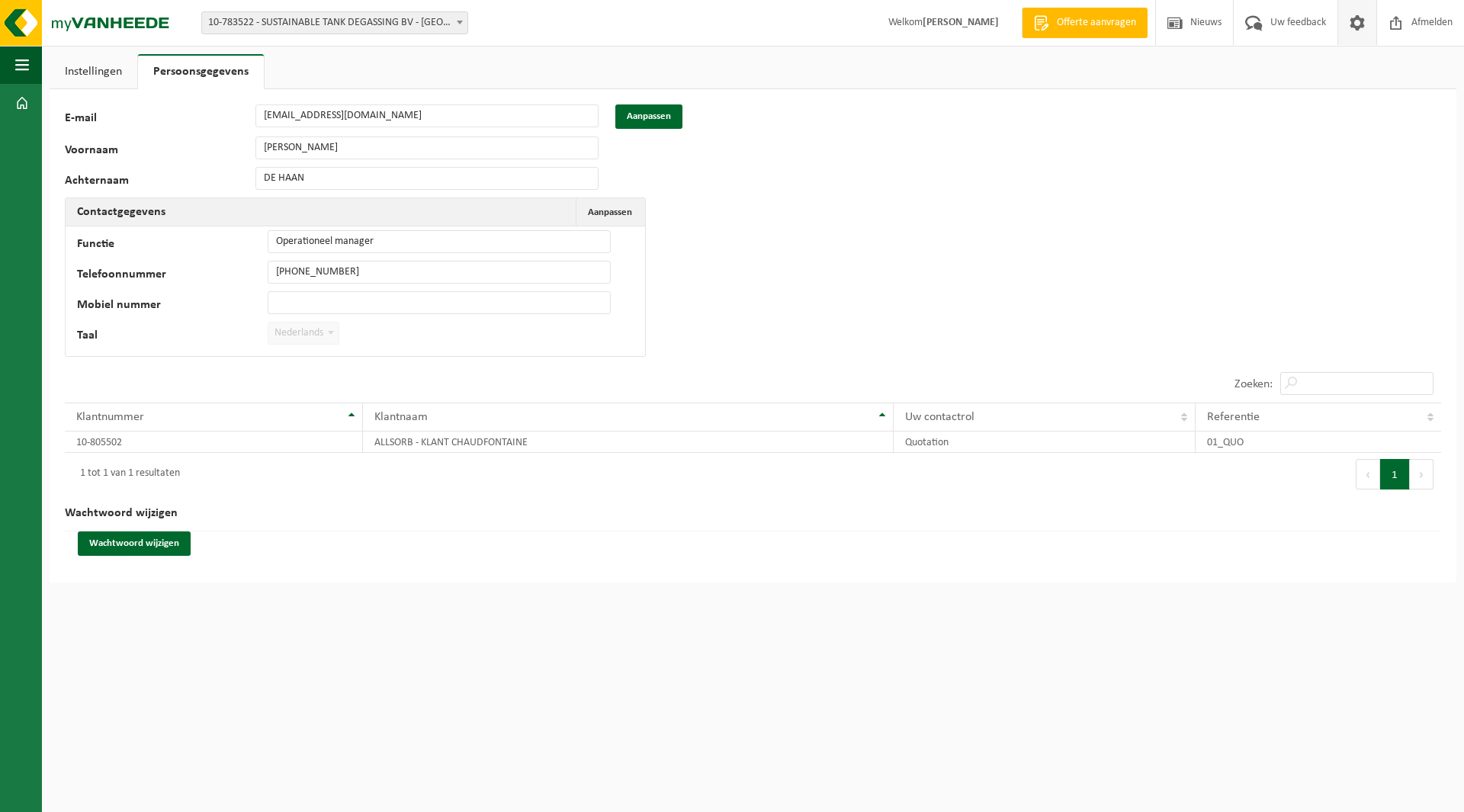
click at [1088, 26] on span "Offerte aanvragen" at bounding box center [1096, 22] width 87 height 15
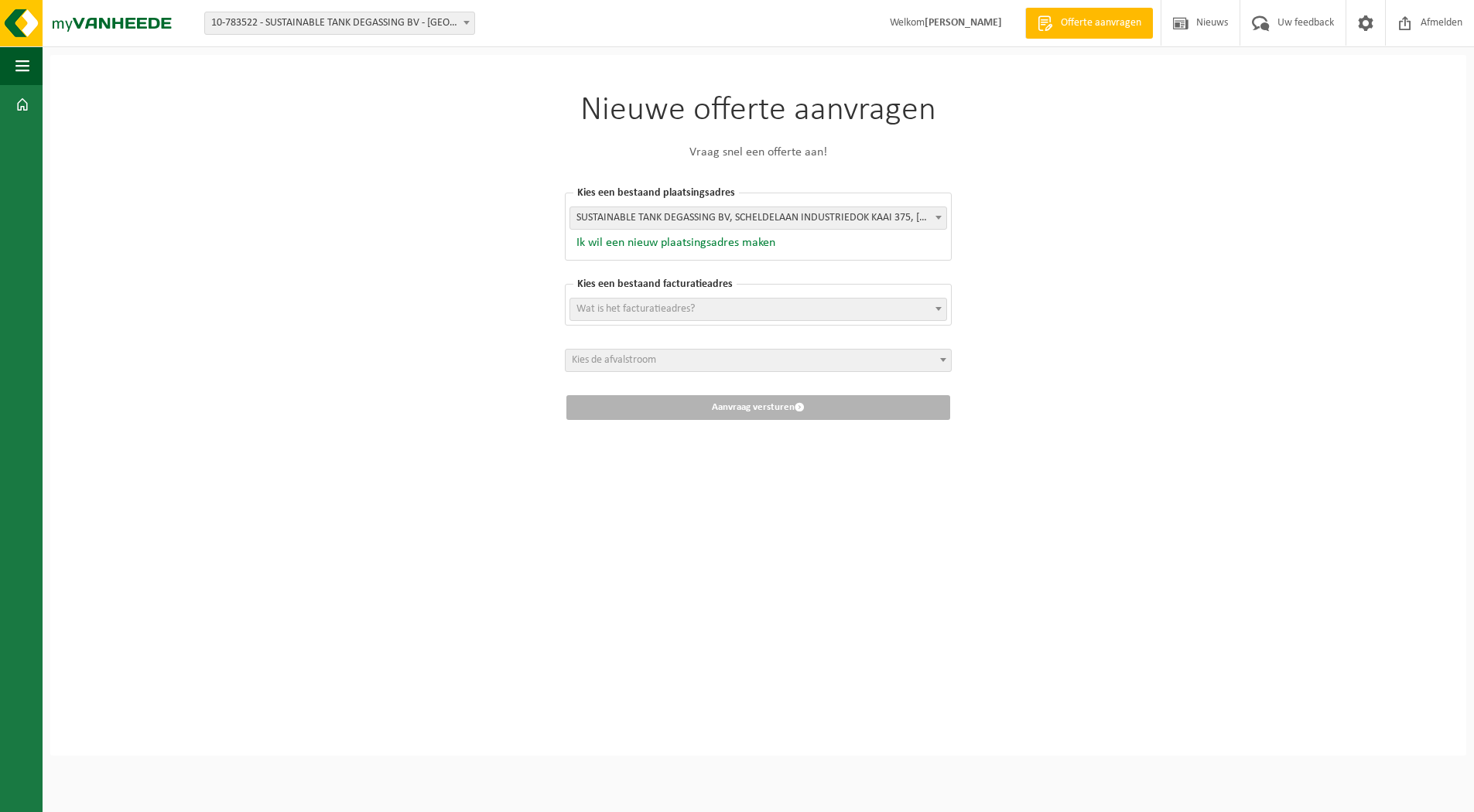
click at [664, 246] on button "Ik wil een nieuw plaatsingsadres maken" at bounding box center [672, 242] width 206 height 15
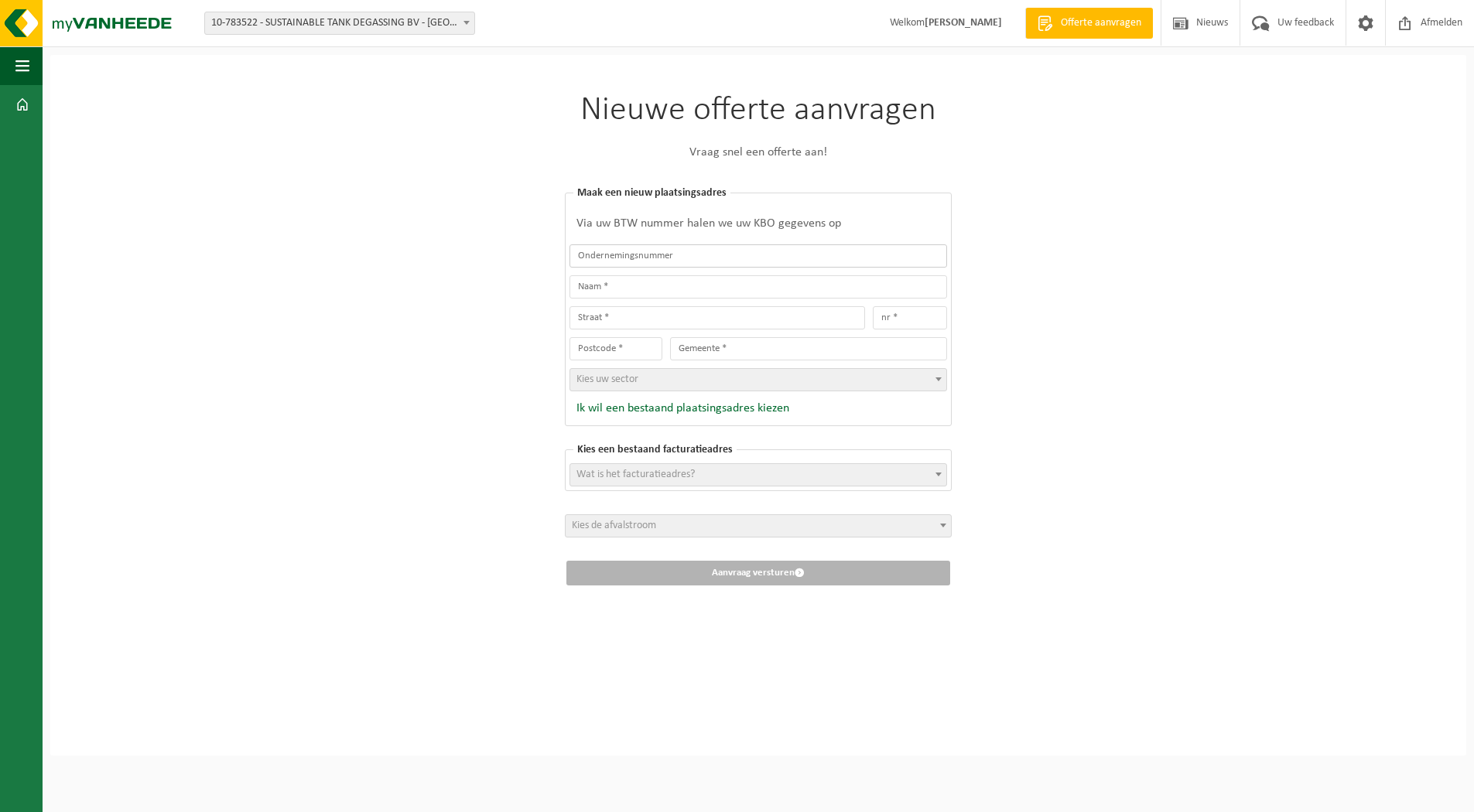
drag, startPoint x: 667, startPoint y: 259, endPoint x: 721, endPoint y: 256, distance: 54.1
click at [669, 259] on input "text" at bounding box center [758, 256] width 377 height 23
click at [623, 252] on input "text" at bounding box center [758, 256] width 377 height 23
paste input "0440 691 388"
type input "0440691388"
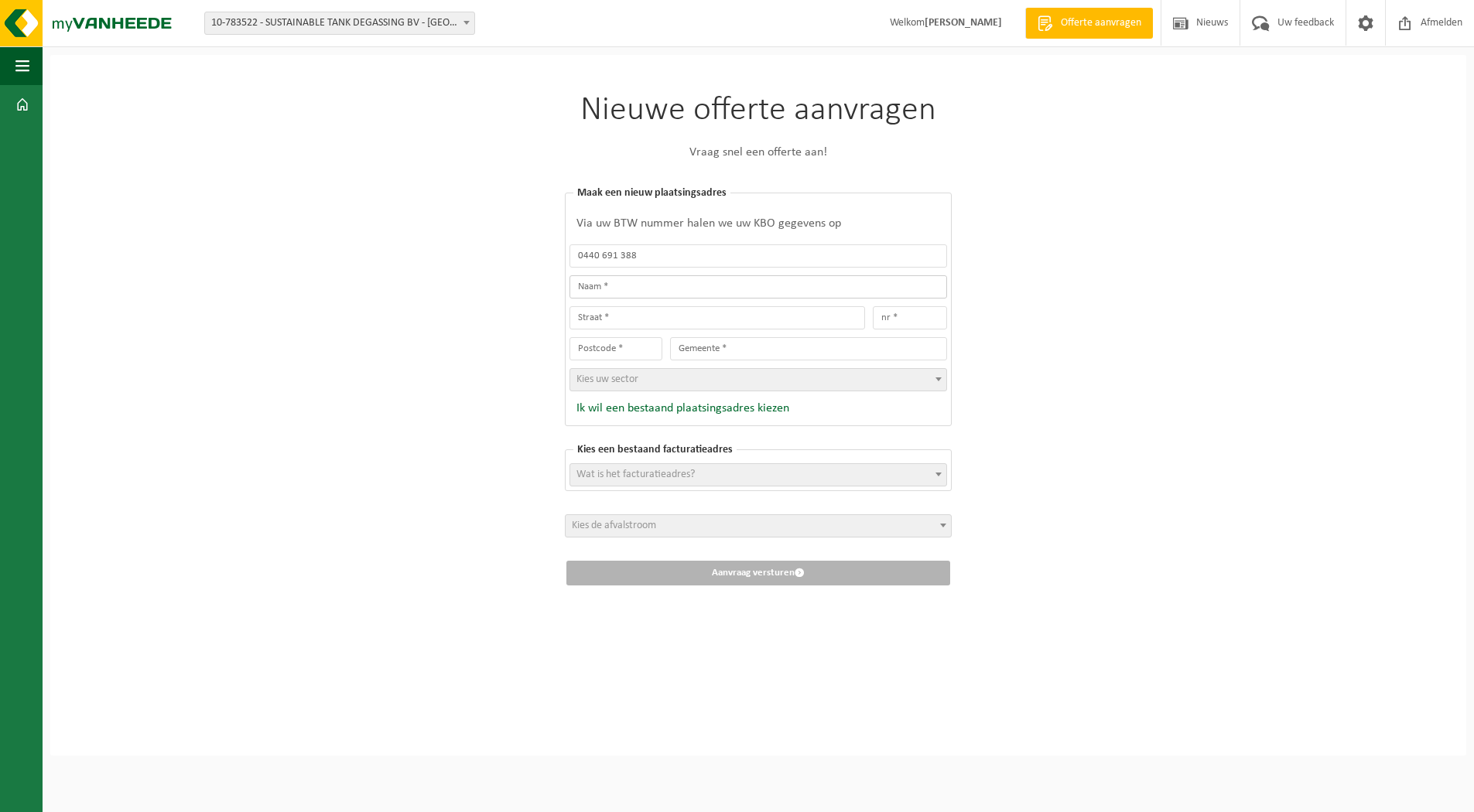
type input "AQUAFIN NV"
type input "DIJKSTRAAT"
type input "8"
type input "2630"
type input "AARTSELAAR"
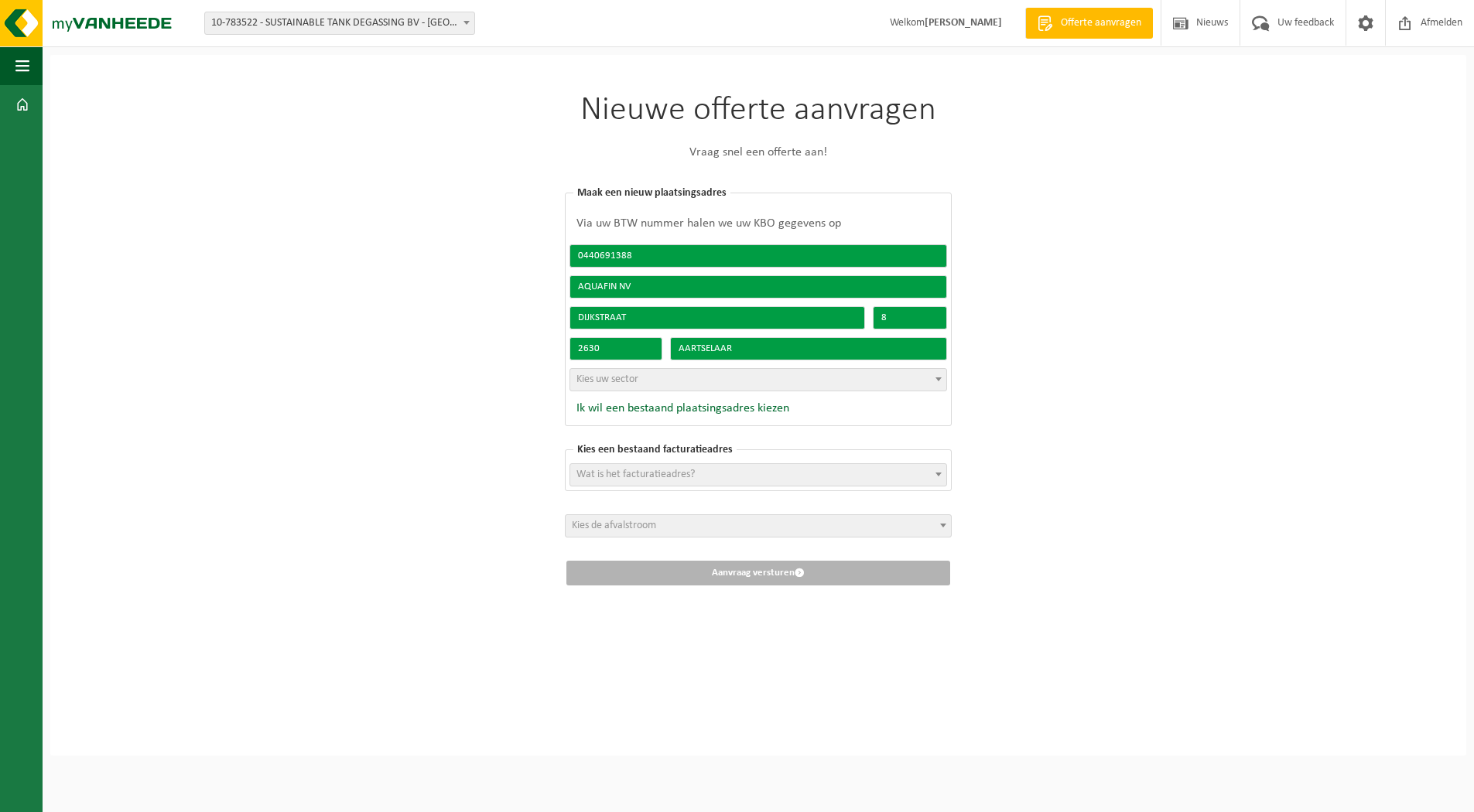
drag, startPoint x: 600, startPoint y: 257, endPoint x: 609, endPoint y: 250, distance: 11.4
click at [600, 256] on input "0440691388" at bounding box center [758, 256] width 377 height 23
click at [1099, 396] on div "Nieuwe offerte aanvragen Vraag snel een offerte aan! [GEOGRAPHIC_DATA] een best…" at bounding box center [758, 405] width 1416 height 701
click at [857, 381] on span "Kies uw sector" at bounding box center [758, 379] width 376 height 21
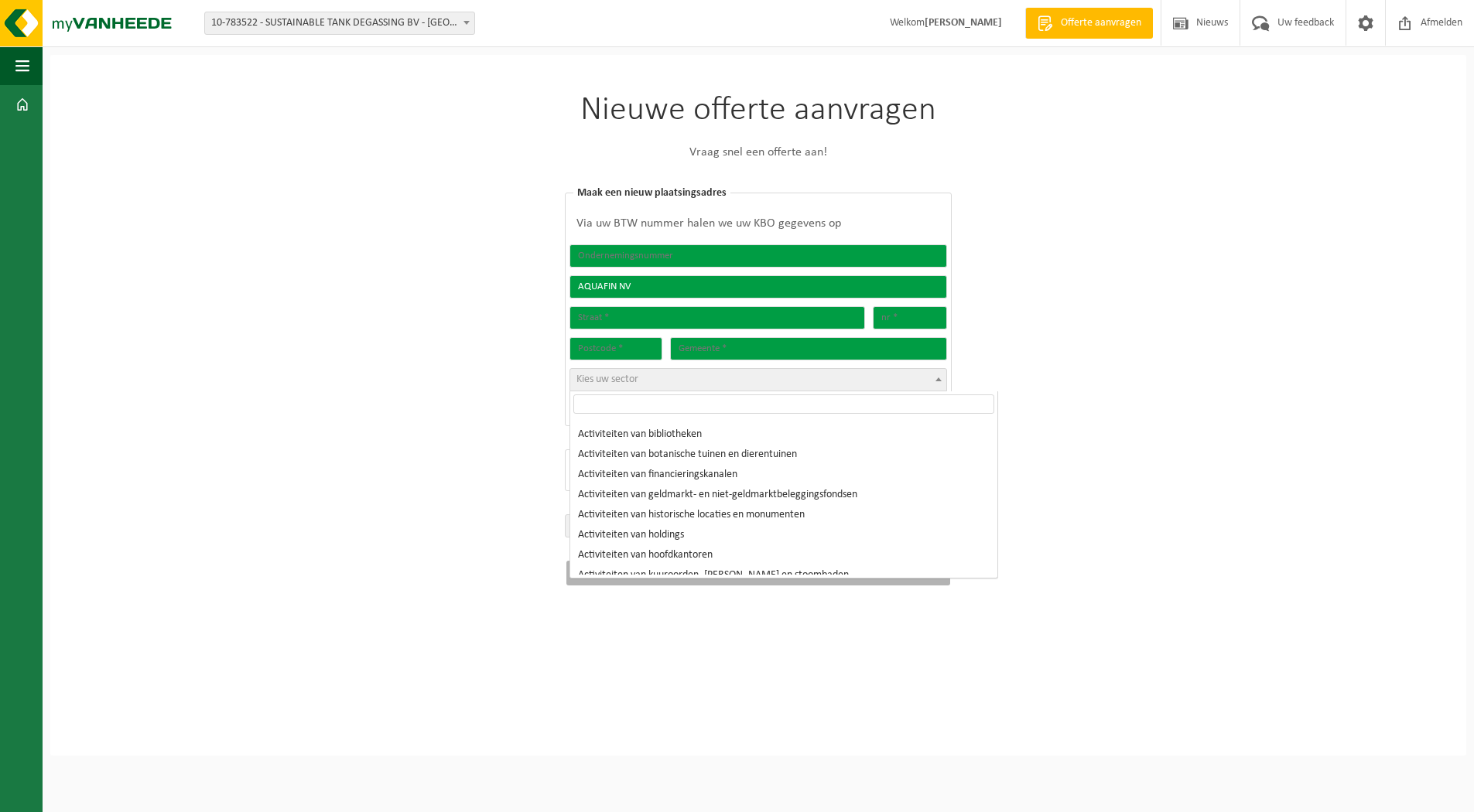
scroll to position [851, 0]
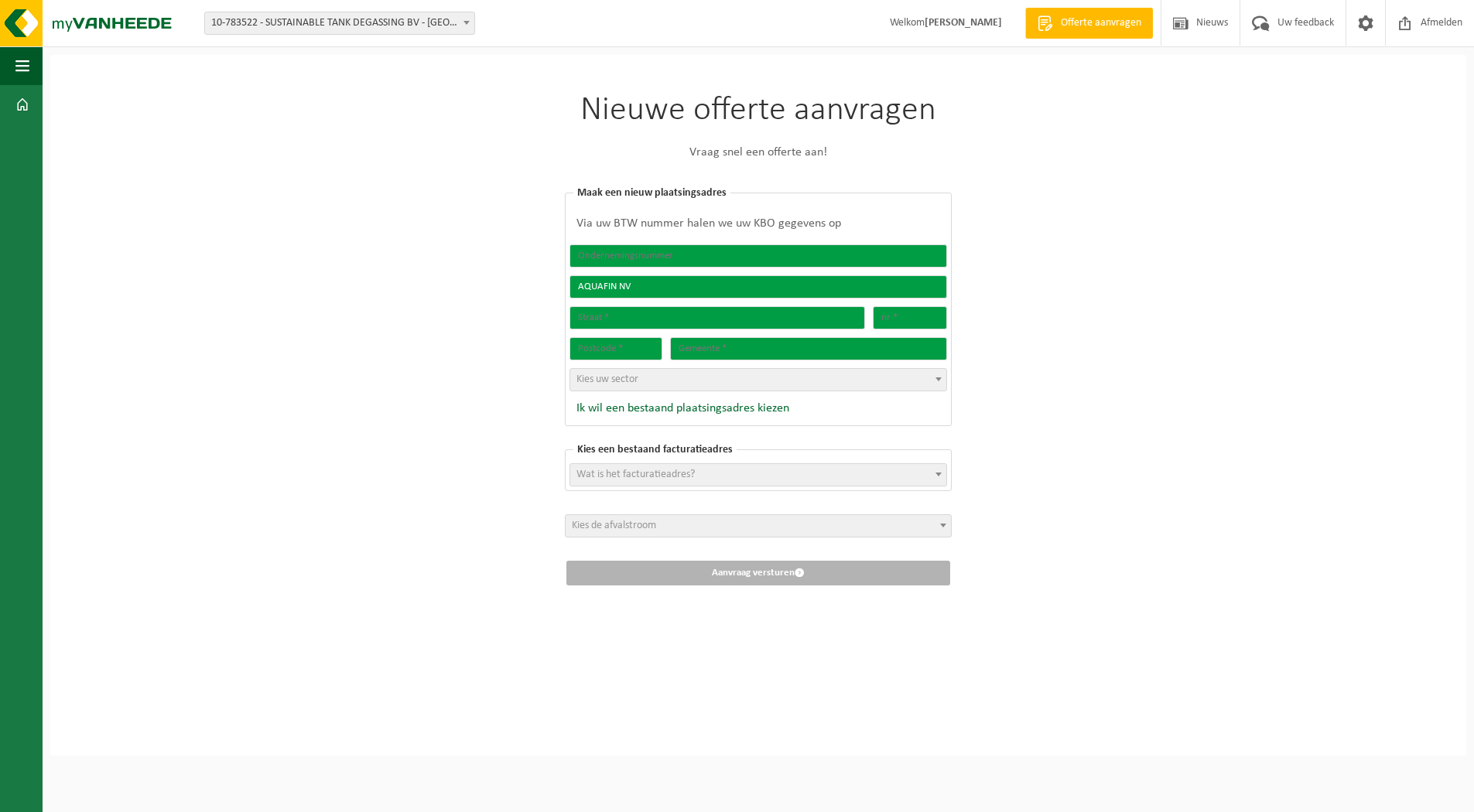
drag, startPoint x: 1259, startPoint y: 450, endPoint x: 1243, endPoint y: 448, distance: 16.1
click at [1256, 450] on div "Nieuwe offerte aanvragen Vraag snel een offerte aan! [GEOGRAPHIC_DATA] een best…" at bounding box center [758, 405] width 1416 height 701
click at [1063, 404] on div "Nieuwe offerte aanvragen Vraag snel een offerte aan! [GEOGRAPHIC_DATA] een best…" at bounding box center [758, 405] width 1416 height 701
